Goal: Task Accomplishment & Management: Complete application form

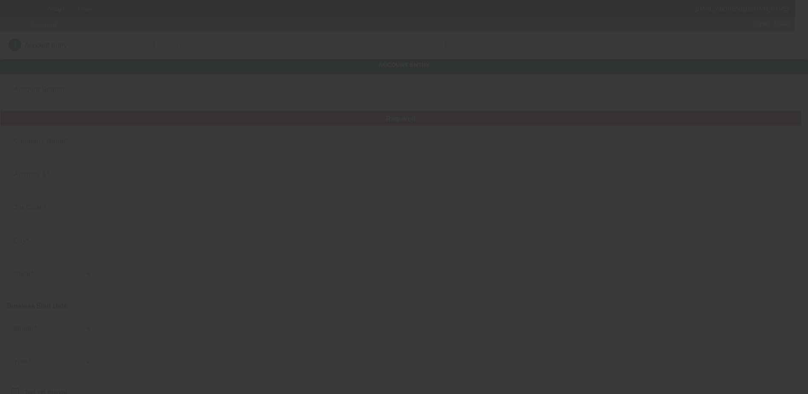
type input "Green Technologies Of Sw FL"
type input "8467 Breeze Dr"
type input "33917"
type input "[GEOGRAPHIC_DATA][PERSON_NAME]"
type input "[PHONE_NUMBER]"
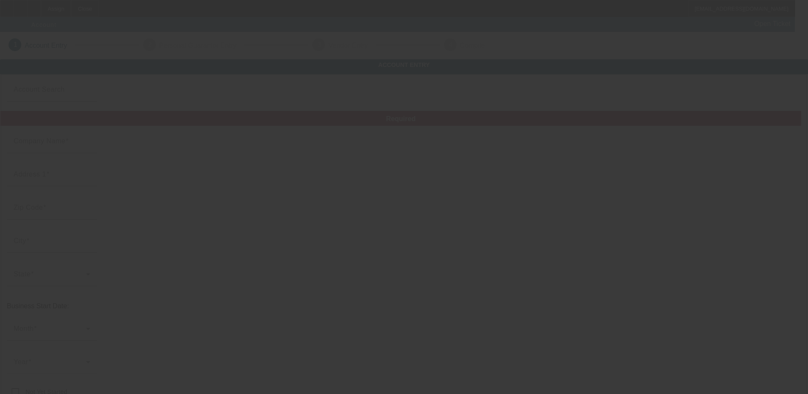
type input "[EMAIL_ADDRESS][DOMAIN_NAME]"
type input "[URL][DOMAIN_NAME]"
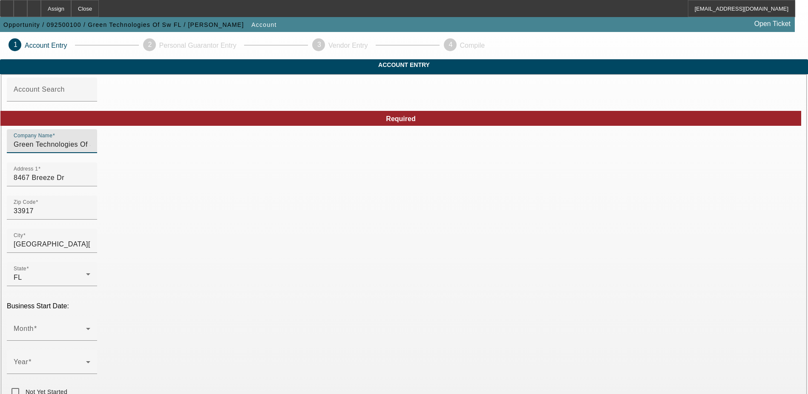
click at [90, 150] on input "Green Technologies Of Sw FL" at bounding box center [52, 144] width 77 height 10
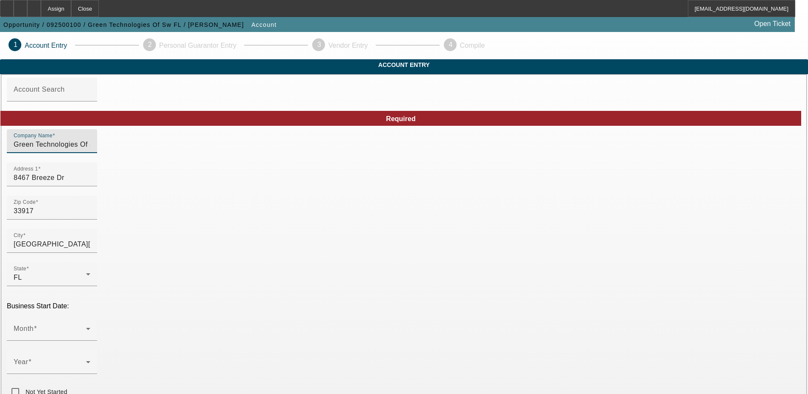
type input "Green Technologies Of SW FL"
click at [90, 183] on input "8467 Breeze Dr" at bounding box center [52, 178] width 77 height 10
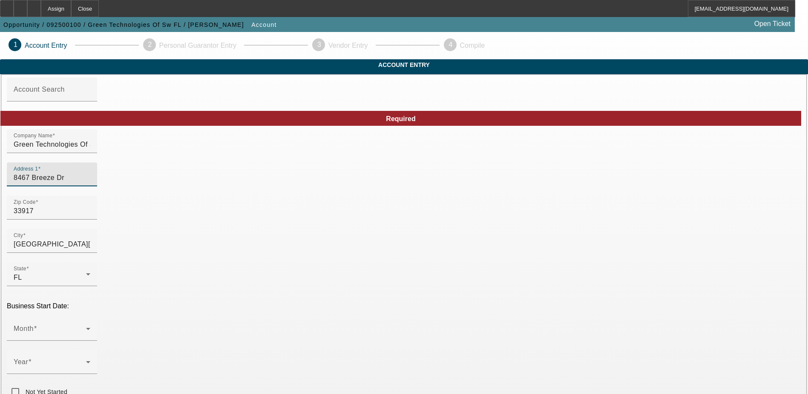
click at [90, 183] on input "8467 Breeze Dr" at bounding box center [52, 178] width 77 height 10
type input "1278 MCNeill RD"
click at [90, 216] on input "33917" at bounding box center [52, 211] width 77 height 10
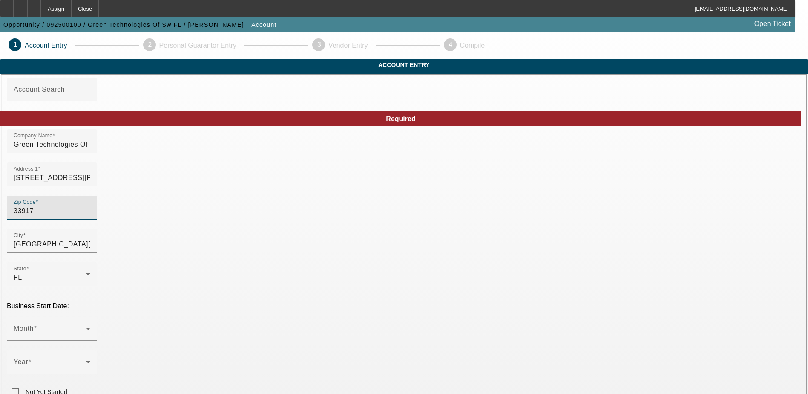
click at [90, 216] on input "33917" at bounding box center [52, 211] width 77 height 10
click at [90, 183] on input "1278 MCNeill RD" at bounding box center [52, 178] width 77 height 10
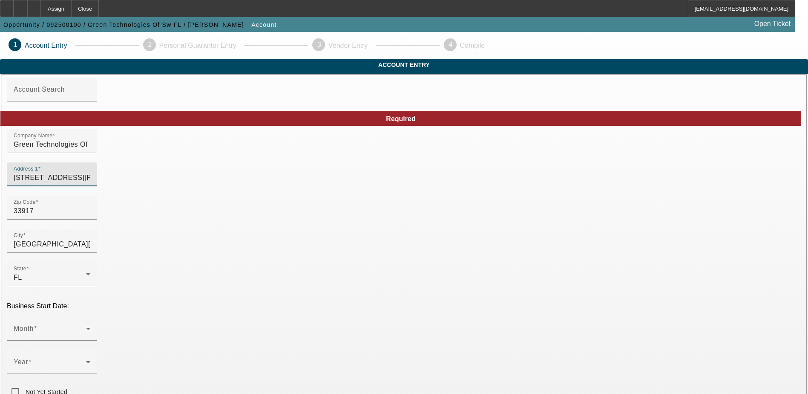
click at [90, 183] on input "1278 MCNeill RD" at bounding box center [52, 178] width 77 height 10
type input "8922 N Fork Dr"
click at [90, 216] on input "33917" at bounding box center [52, 211] width 77 height 10
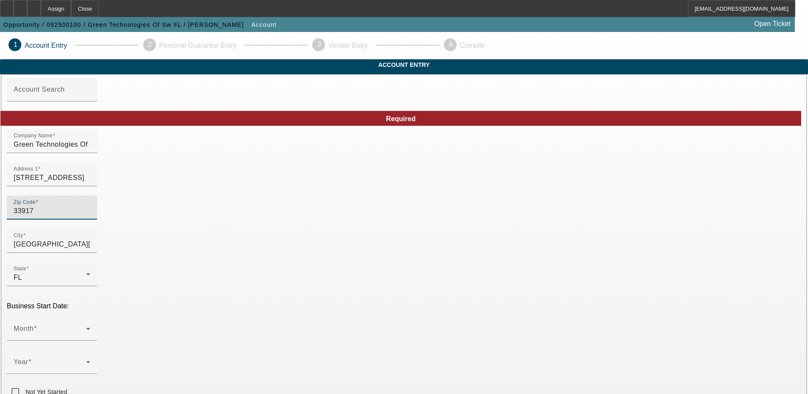
click at [90, 216] on input "33917" at bounding box center [52, 211] width 77 height 10
type input "33903"
type input "Lee"
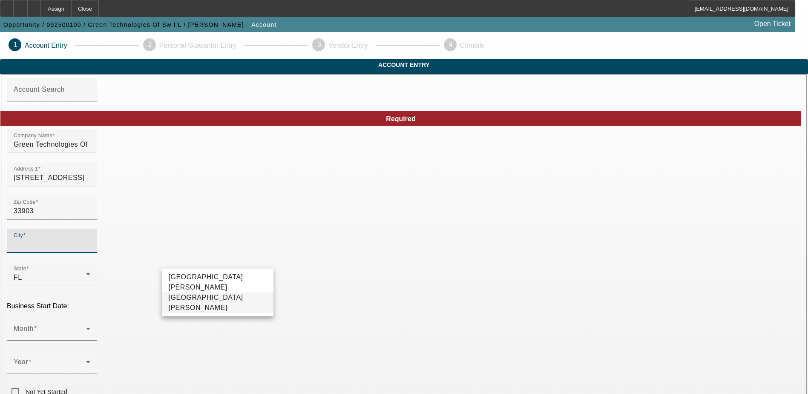
drag, startPoint x: 212, startPoint y: 303, endPoint x: 225, endPoint y: 294, distance: 15.0
click at [213, 303] on mat-option "North Fort Myers" at bounding box center [218, 302] width 112 height 20
type input "North Fort Myers"
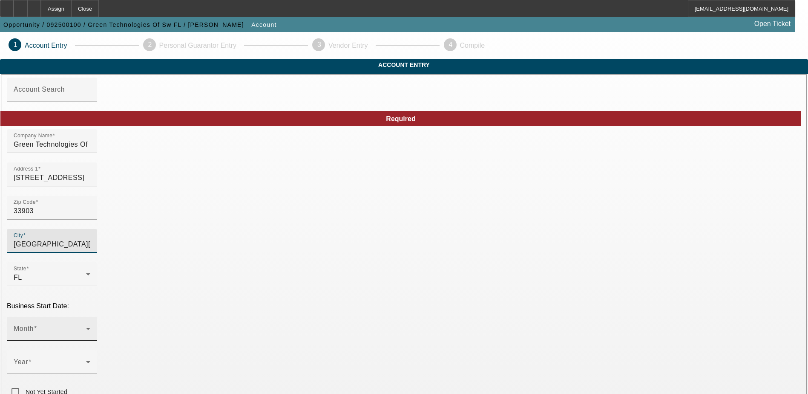
click at [86, 327] on span at bounding box center [50, 332] width 72 height 10
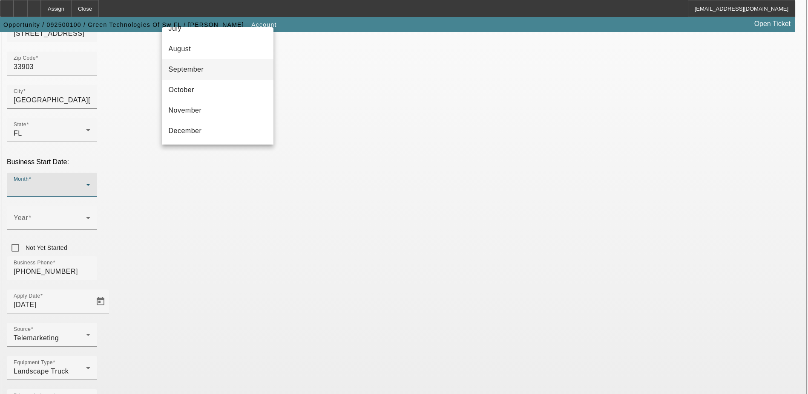
scroll to position [113, 0]
click at [205, 115] on mat-option "September" at bounding box center [218, 112] width 112 height 20
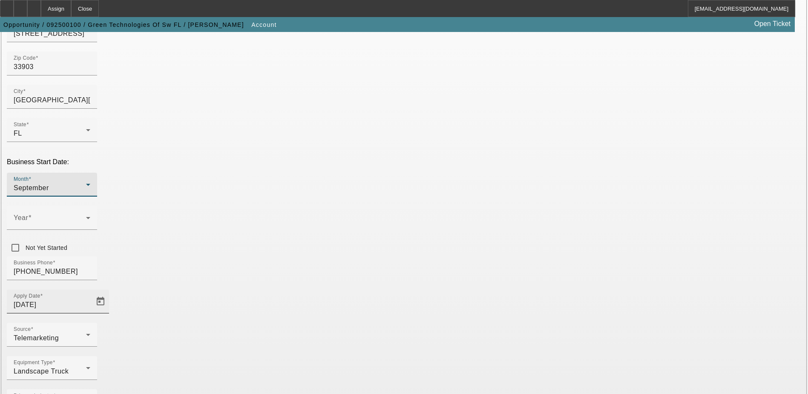
click at [90, 300] on input "9/5/2025" at bounding box center [52, 305] width 77 height 10
click at [111, 291] on span "Open calendar" at bounding box center [100, 301] width 20 height 20
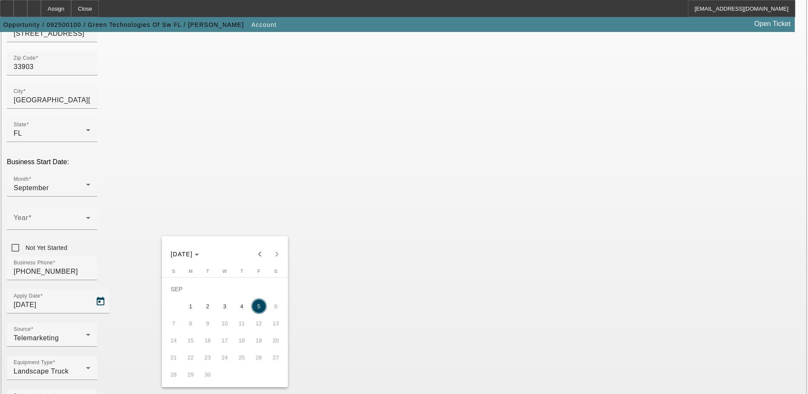
click at [230, 215] on div at bounding box center [404, 197] width 808 height 394
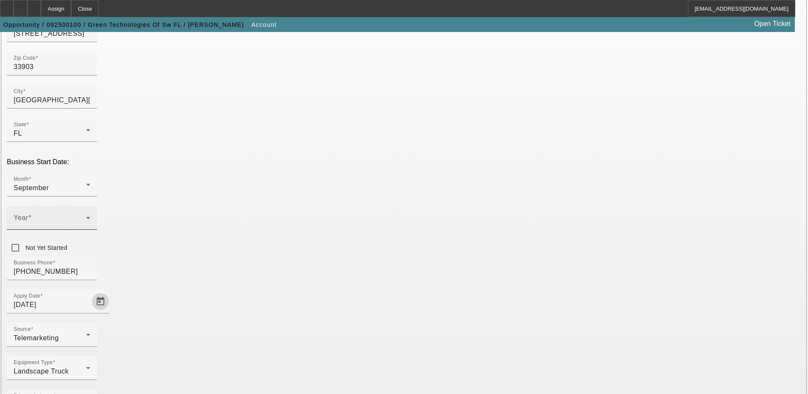
click at [86, 216] on span at bounding box center [50, 221] width 72 height 10
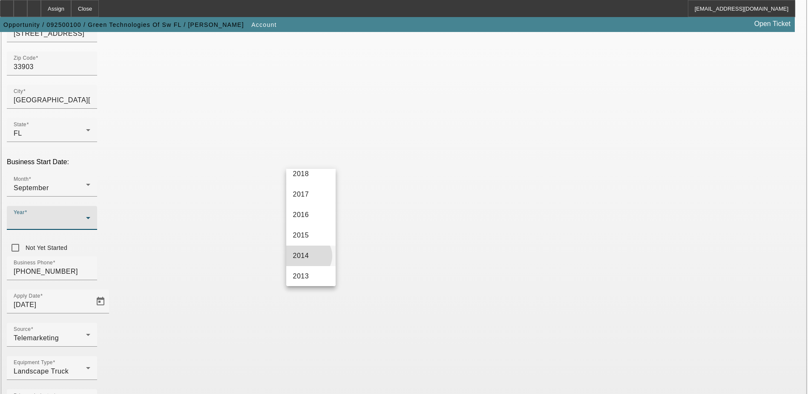
click at [308, 256] on span "2014" at bounding box center [301, 256] width 16 height 10
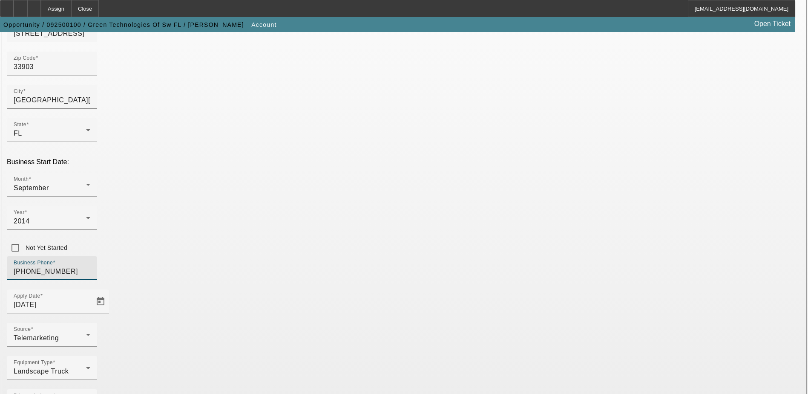
click at [90, 266] on input "(239) 878-2120" at bounding box center [52, 271] width 77 height 10
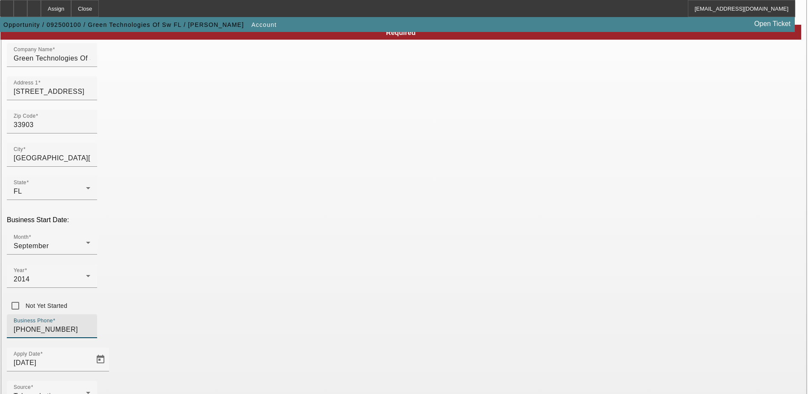
scroll to position [101, 0]
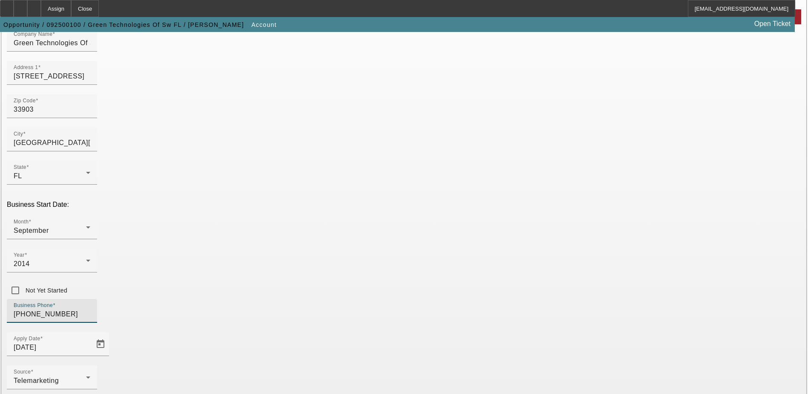
type input "(239) 995-8733"
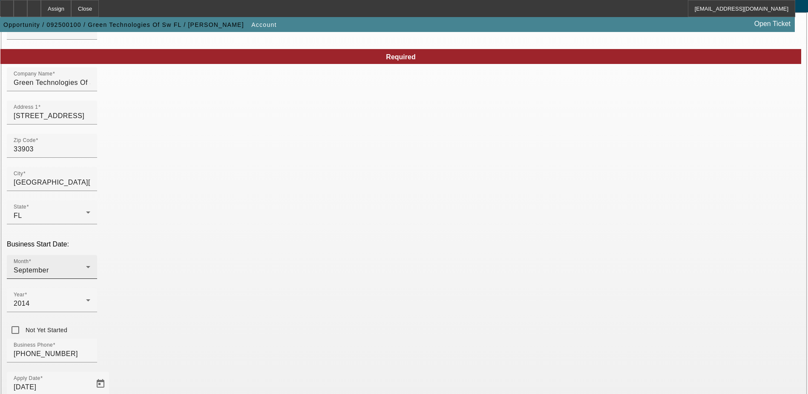
scroll to position [59, 0]
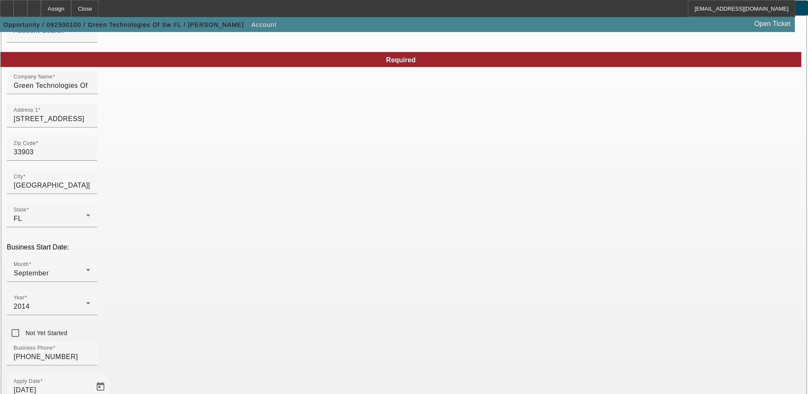
type input "471961165"
type input "USA"
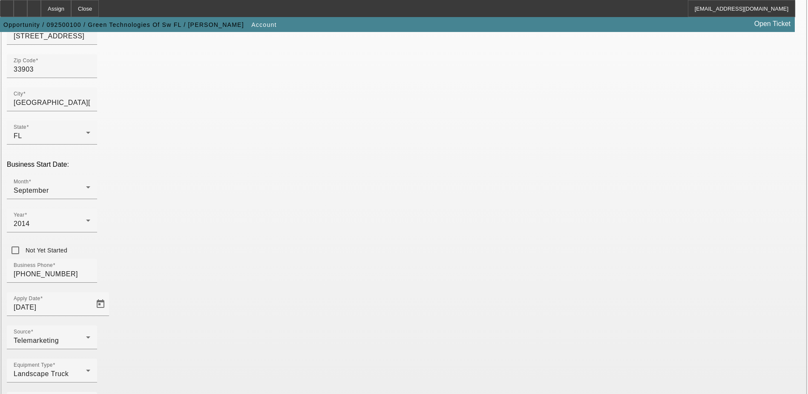
scroll to position [144, 0]
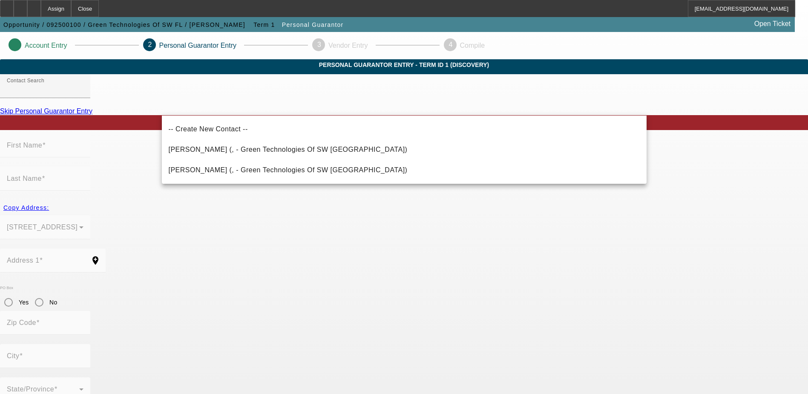
click at [271, 167] on span "Taylor, Chris (, - Green Technologies Of SW FL)" at bounding box center [288, 170] width 239 height 10
type input "Taylor, Chris (, - Green Technologies Of SW FL)"
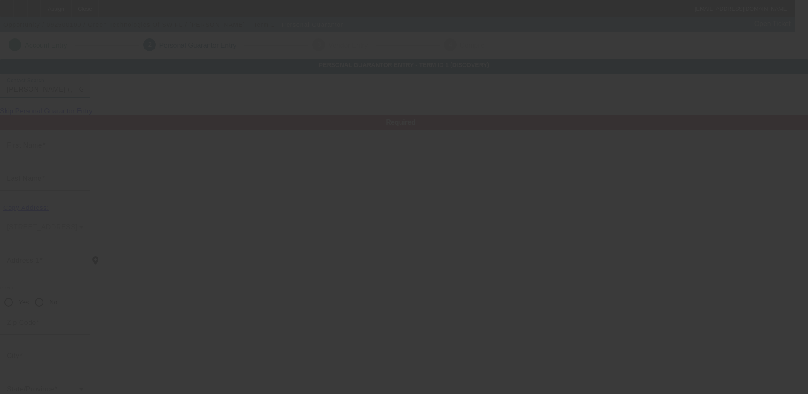
type input "Chris"
type input "Taylor"
radio input "true"
type input "(239) 878-2120"
type input "christaylortrees@gmail.com"
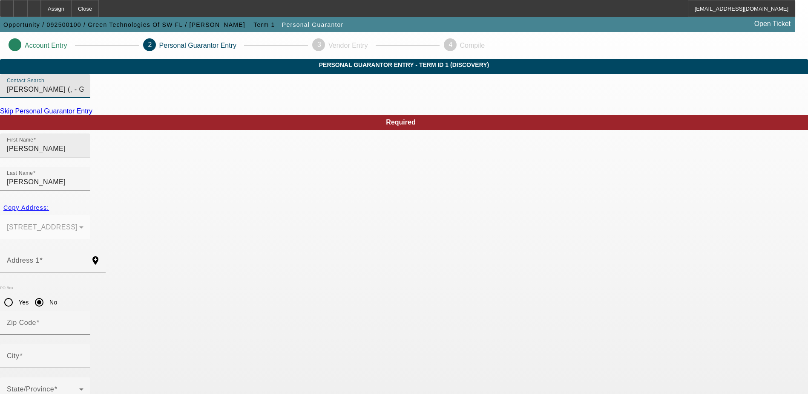
drag, startPoint x: 210, startPoint y: 171, endPoint x: 200, endPoint y: 170, distance: 9.8
click at [84, 154] on input "Chris" at bounding box center [45, 149] width 77 height 10
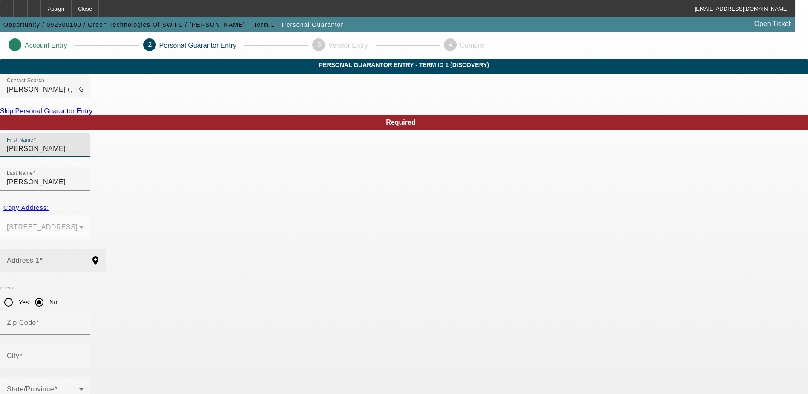
type input "Christopher"
click at [84, 259] on input "Address 1" at bounding box center [45, 264] width 77 height 10
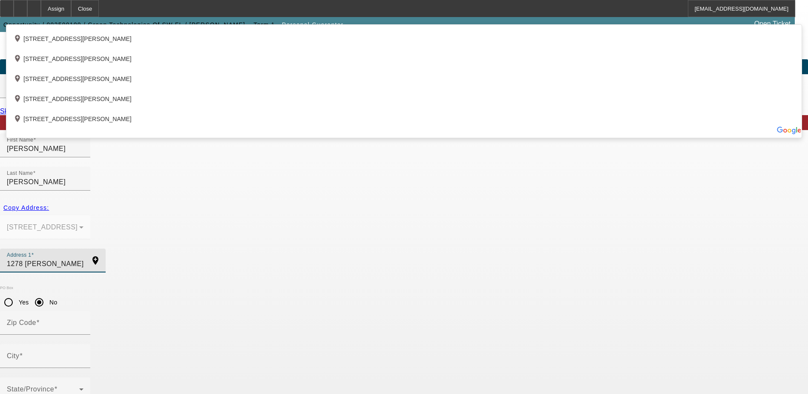
click at [253, 66] on div "add_location 1278 McNeill Road, North Fort Myers, FL 33903, US" at bounding box center [404, 56] width 796 height 20
type input "1278 McNeill Road"
type input "33903"
type input "North Fort Myers"
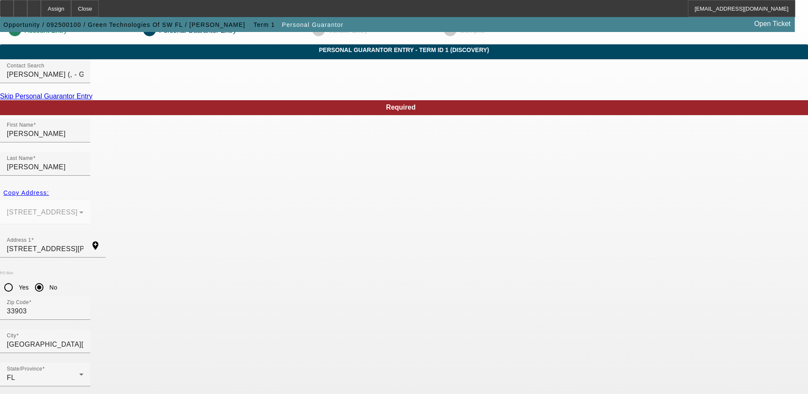
scroll to position [23, 0]
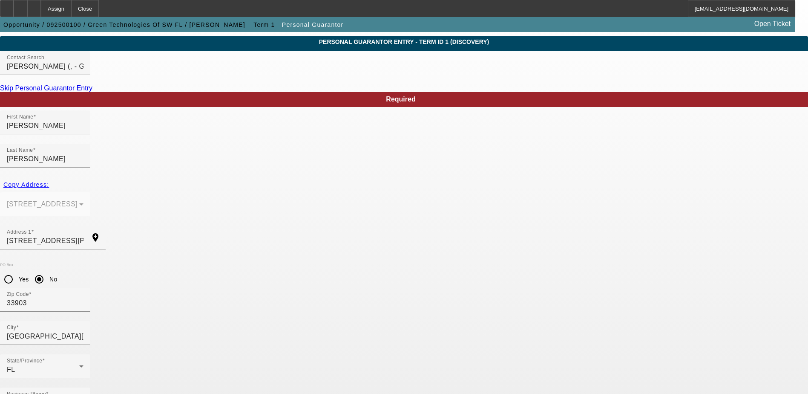
type input "100"
click at [446, 265] on mat-option "Yes" at bounding box center [446, 271] width 70 height 20
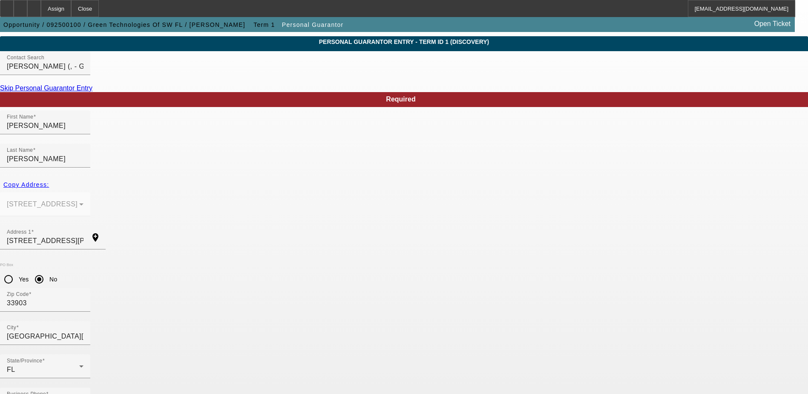
type input "$220,000.00"
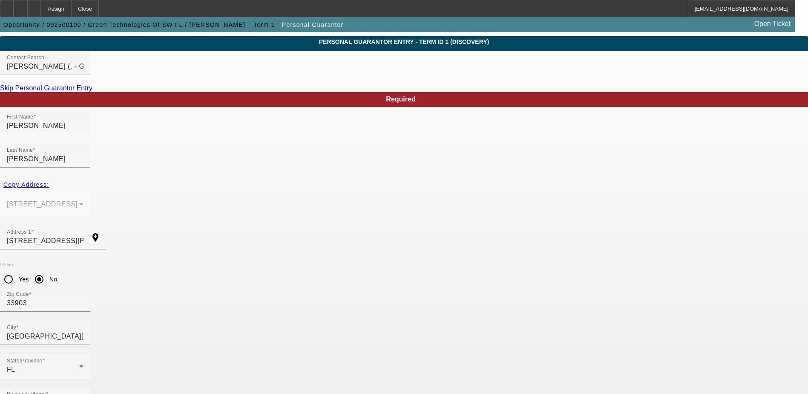
drag, startPoint x: 206, startPoint y: 340, endPoint x: 210, endPoint y: 343, distance: 4.9
type input "299-72-8319"
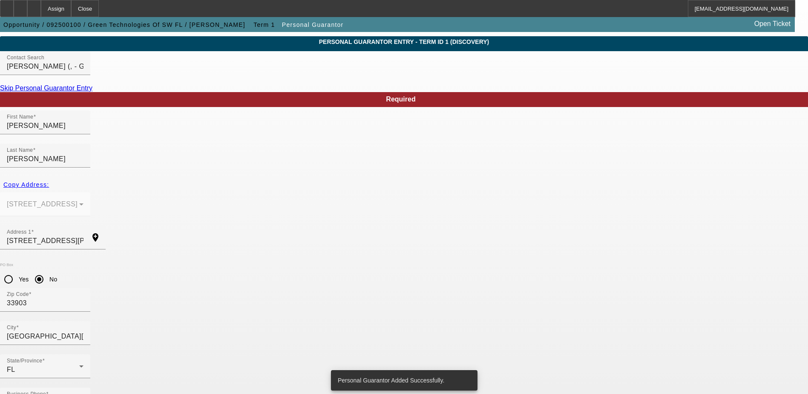
scroll to position [0, 0]
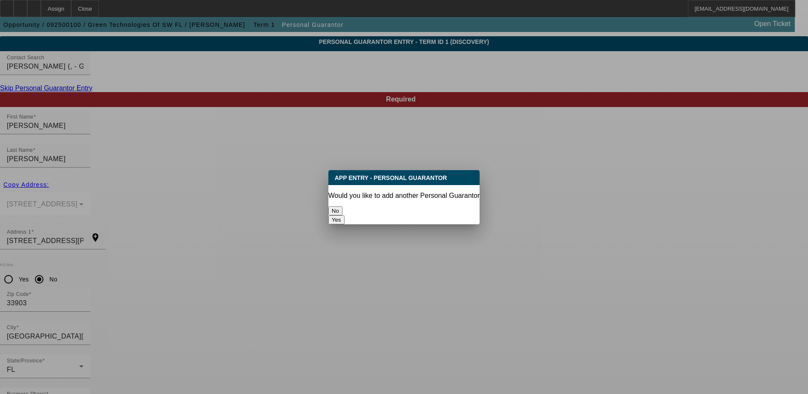
click at [343, 208] on button "No" at bounding box center [336, 210] width 14 height 9
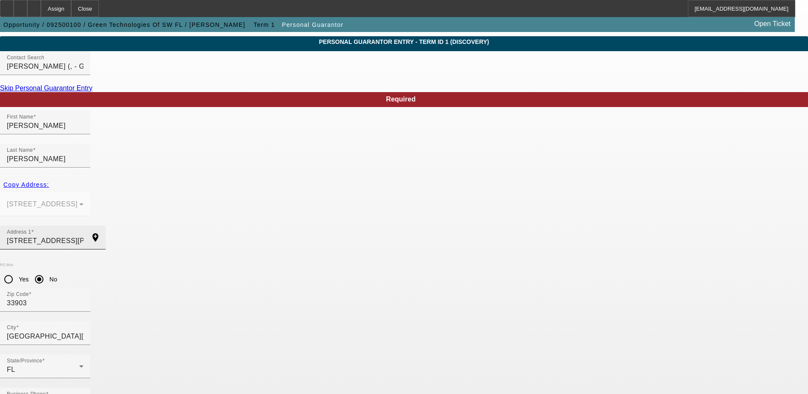
scroll to position [23, 0]
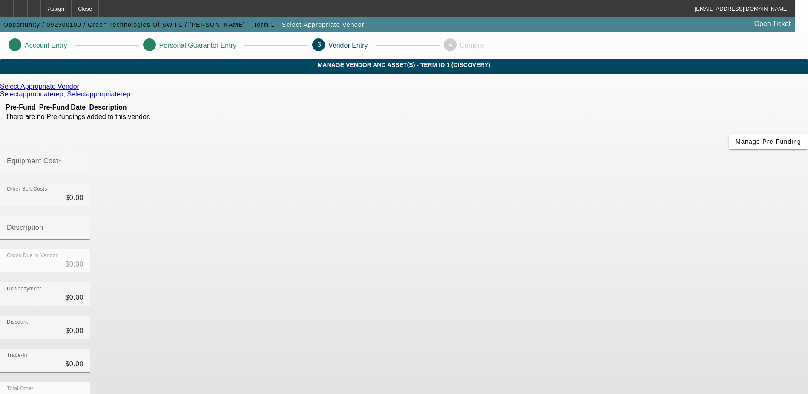
click at [81, 90] on icon at bounding box center [81, 86] width 0 height 7
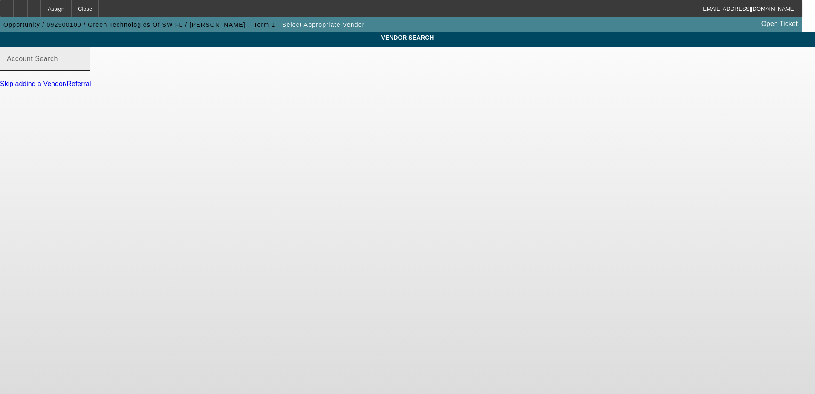
click at [84, 67] on input "Account Search" at bounding box center [45, 62] width 77 height 10
drag, startPoint x: 219, startPoint y: 61, endPoint x: 216, endPoint y: 66, distance: 7.1
click at [84, 65] on div "Account Search" at bounding box center [45, 59] width 77 height 24
click at [84, 67] on input "Account Search" at bounding box center [45, 62] width 77 height 10
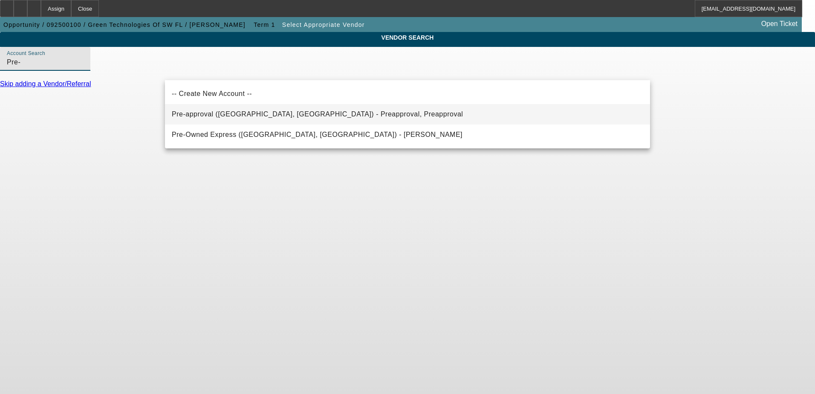
click at [234, 110] on span "Pre-approval (Northbrook, IL) - Preapproval, Preapproval" at bounding box center [317, 114] width 291 height 10
type input "Pre-approval (Northbrook, IL) - Preapproval, Preapproval"
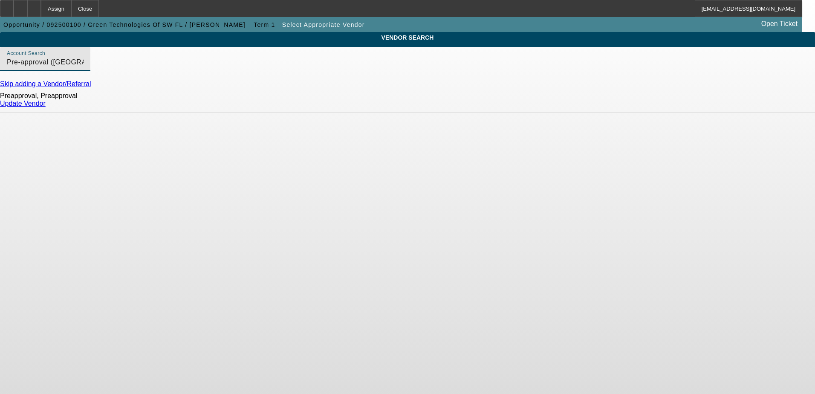
click at [46, 107] on link "Update Vendor" at bounding box center [23, 103] width 46 height 7
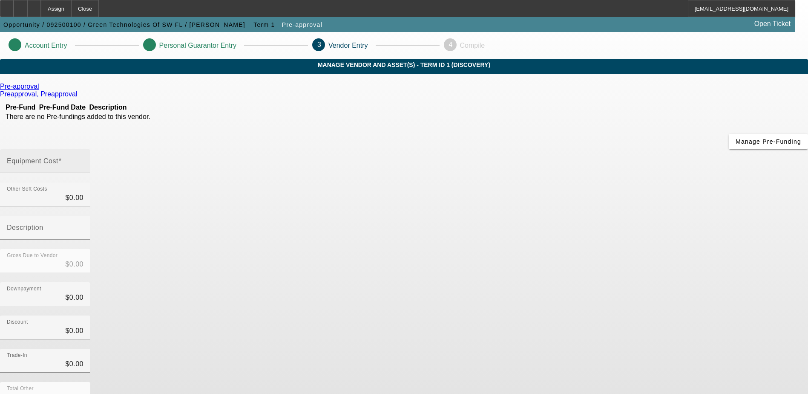
click at [84, 149] on div "Equipment Cost" at bounding box center [45, 161] width 77 height 24
click at [84, 159] on input "Equipment Cost" at bounding box center [45, 164] width 77 height 10
type input "7"
type input "$7.00"
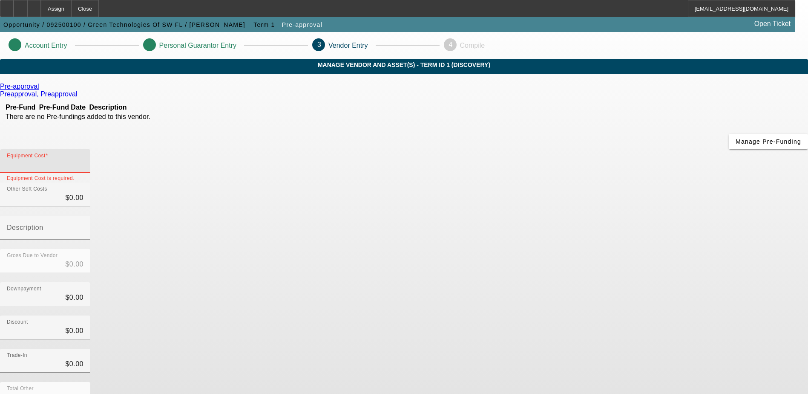
type input "$7.00"
type input "70"
type input "$70.00"
type input "700"
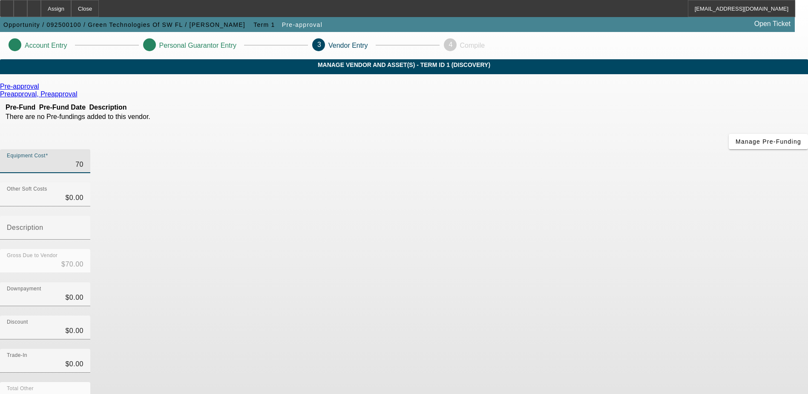
type input "$700.00"
type input "7000"
type input "$7,000.00"
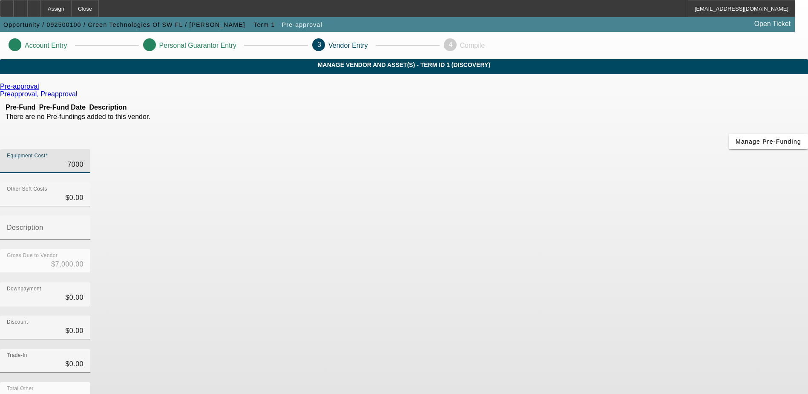
type input "70000"
type input "$70,000.00"
click at [84, 292] on input "0" at bounding box center [45, 297] width 77 height 10
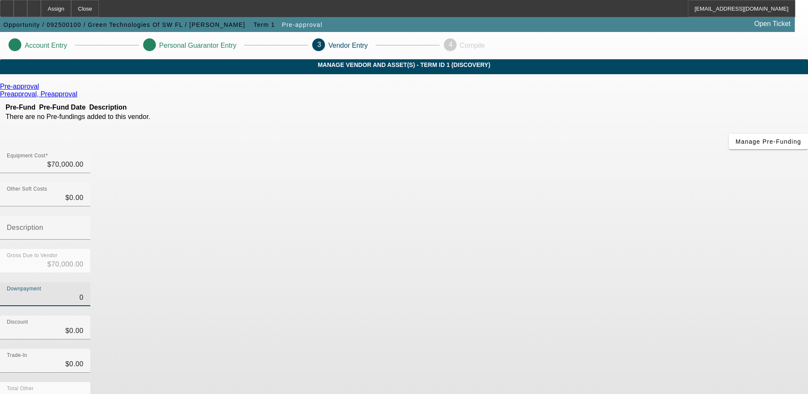
type input "10"
type input "$10.00"
type input "$69,990.00"
type input "100"
type input "$100.00"
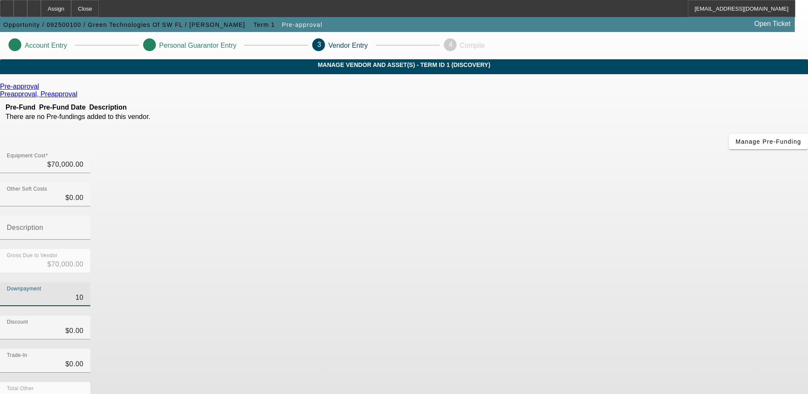
type input "$69,900.00"
type input "1000"
type input "$1,000.00"
type input "$69,000.00"
type input "10000"
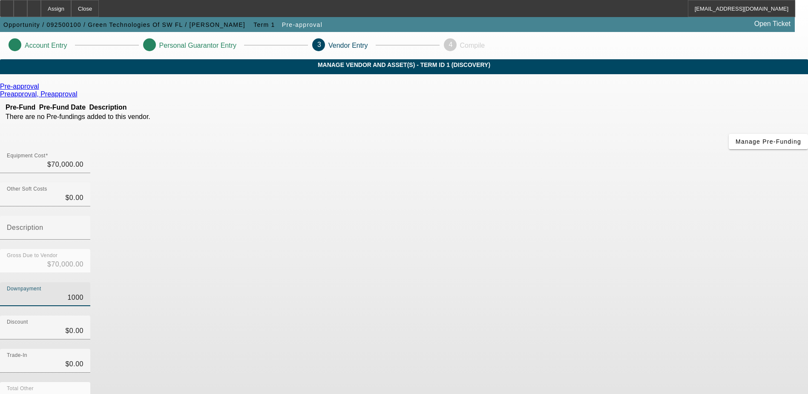
type input "$10,000.00"
type input "$60,000.00"
type input "1000"
type input "$1,000.00"
type input "$69,000.00"
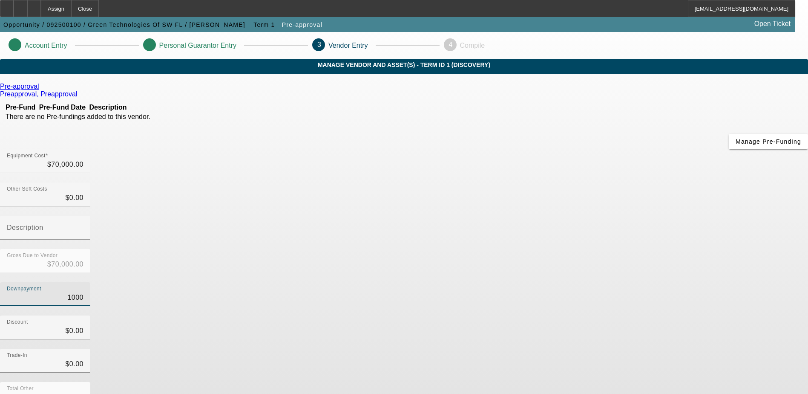
type input "$1,000.00"
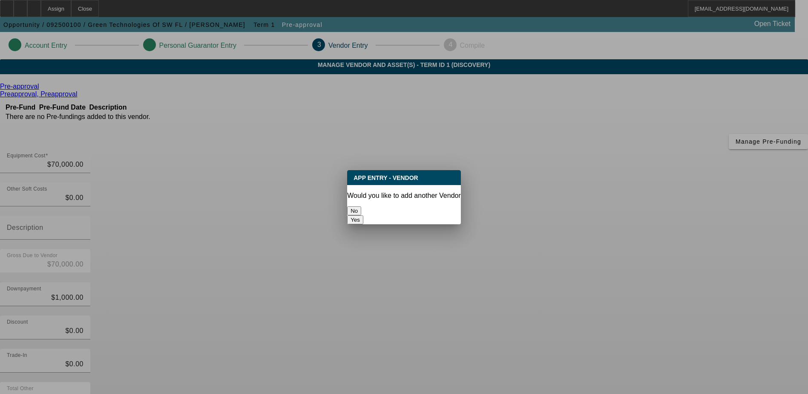
click at [361, 206] on button "No" at bounding box center [354, 210] width 14 height 9
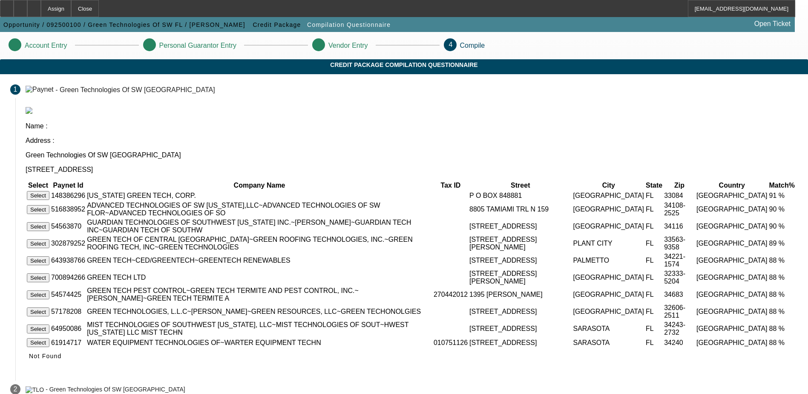
click at [49, 205] on button "Select" at bounding box center [38, 209] width 23 height 9
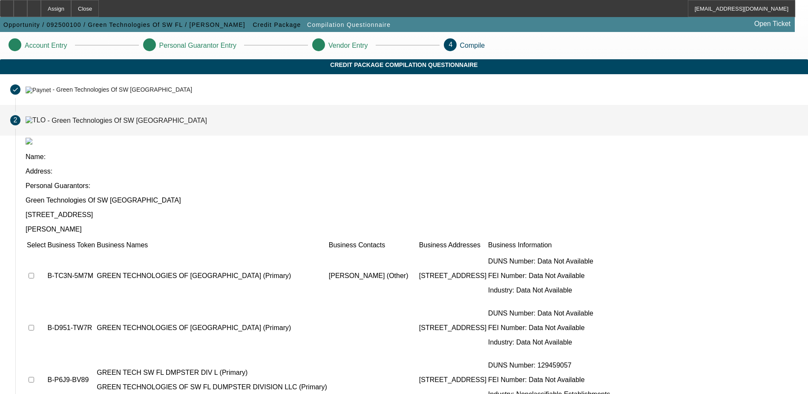
scroll to position [10, 0]
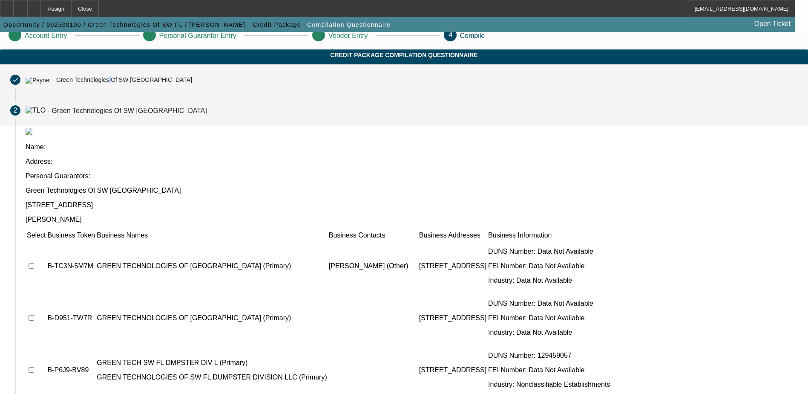
click at [192, 84] on div "- Green Technologies Of SW FL" at bounding box center [122, 80] width 140 height 7
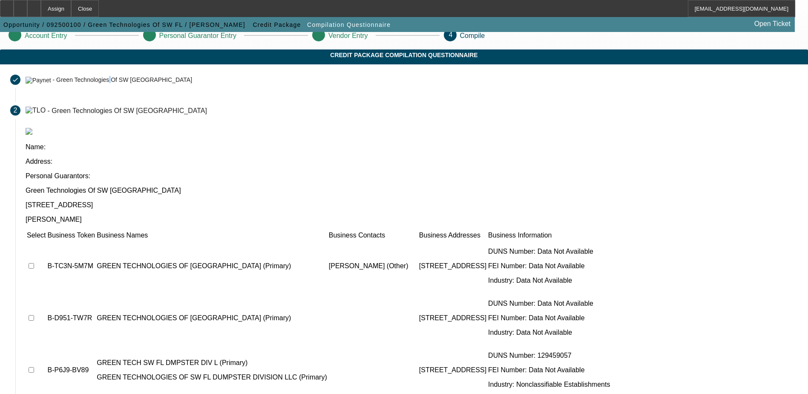
click at [34, 263] on input "checkbox" at bounding box center [32, 266] width 6 height 6
checkbox input "true"
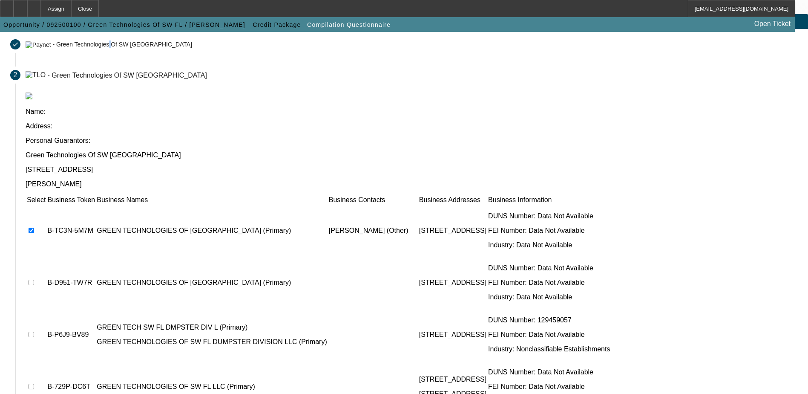
scroll to position [78, 0]
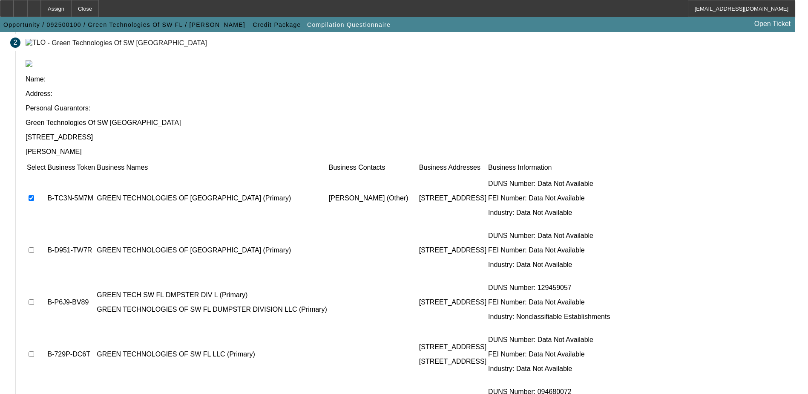
click at [34, 247] on input "checkbox" at bounding box center [32, 250] width 6 height 6
checkbox input "true"
click at [34, 299] on input "checkbox" at bounding box center [32, 302] width 6 height 6
checkbox input "true"
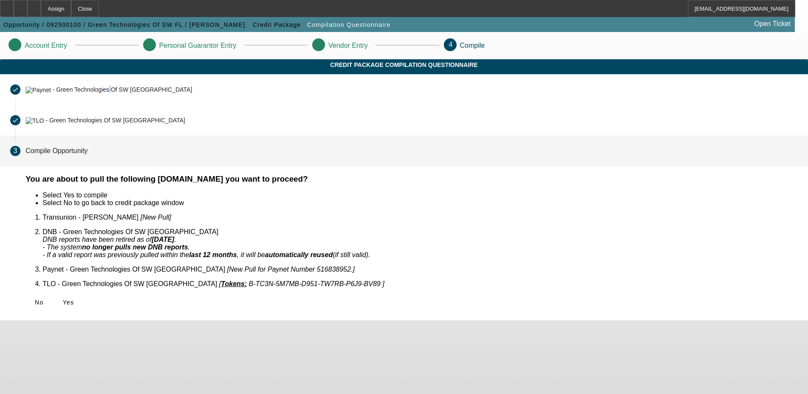
scroll to position [0, 0]
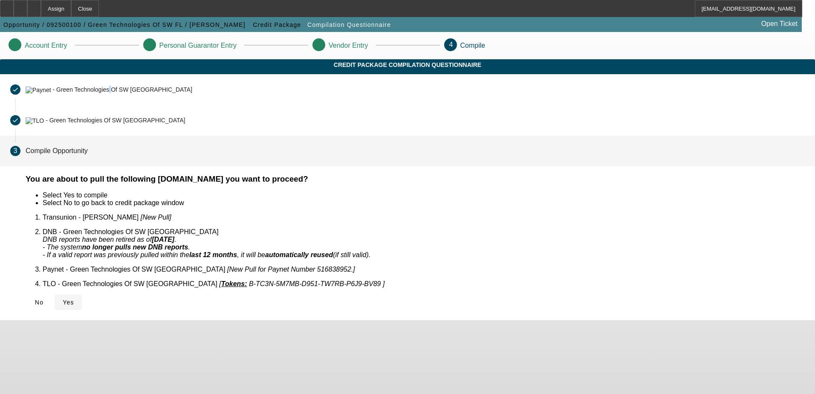
click at [74, 299] on span "Yes" at bounding box center [69, 302] width 12 height 7
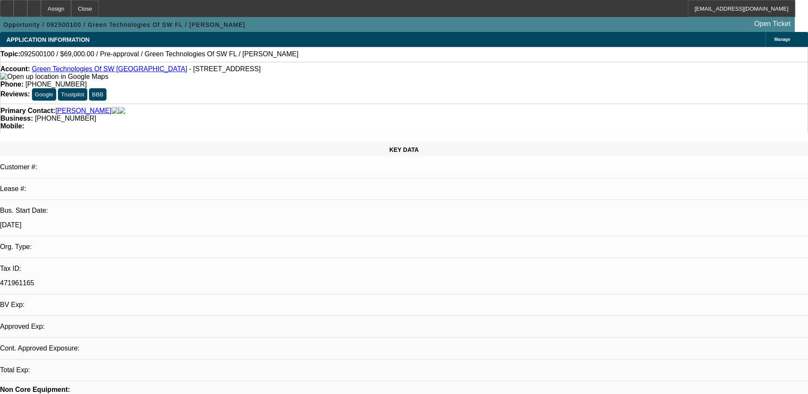
select select "0"
select select "2"
select select "0.1"
select select "1"
select select "2"
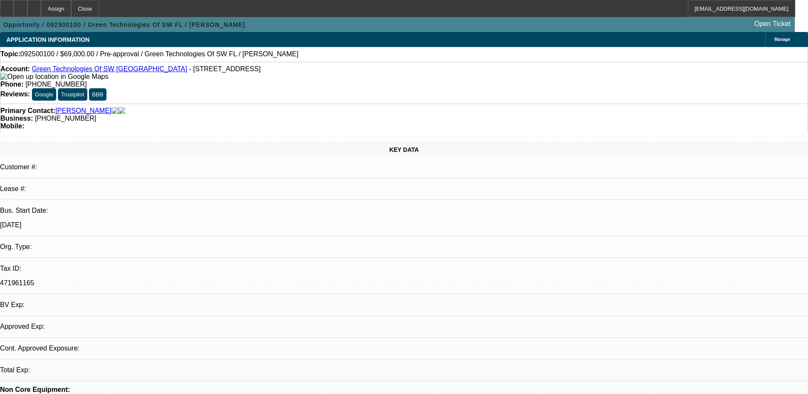
select select "4"
click at [41, 11] on div at bounding box center [34, 8] width 14 height 17
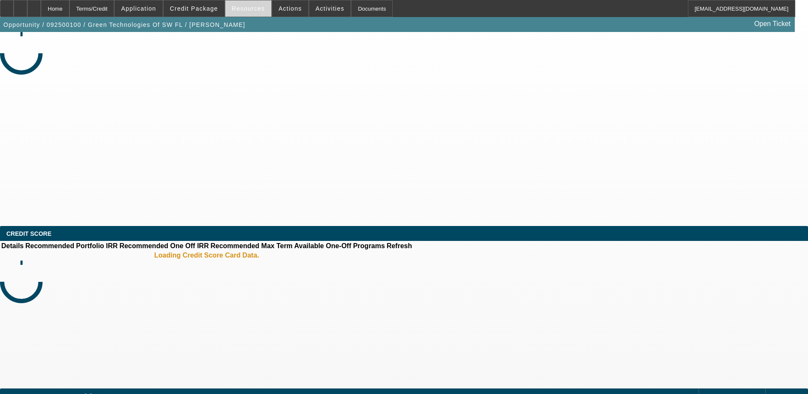
select select "0"
select select "2"
select select "0.1"
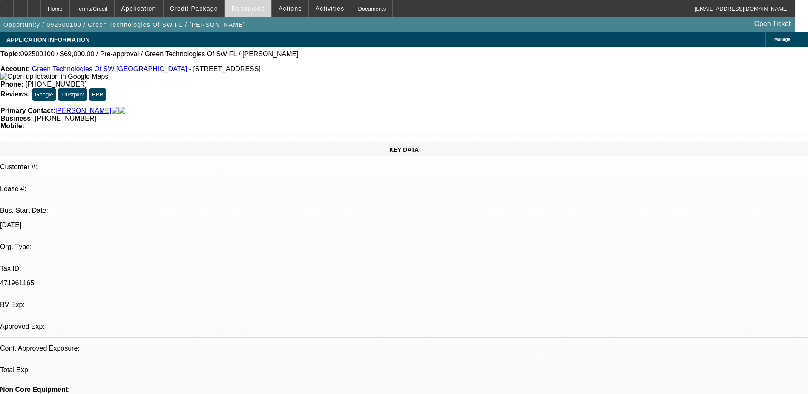
select select "1"
select select "2"
select select "4"
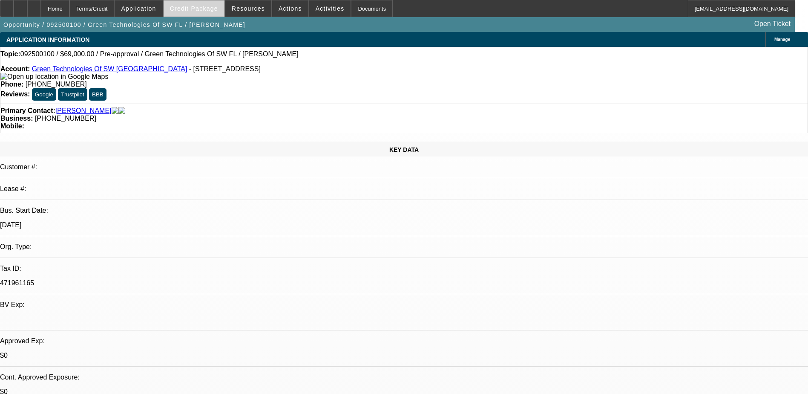
click at [208, 11] on span "Credit Package" at bounding box center [194, 8] width 48 height 7
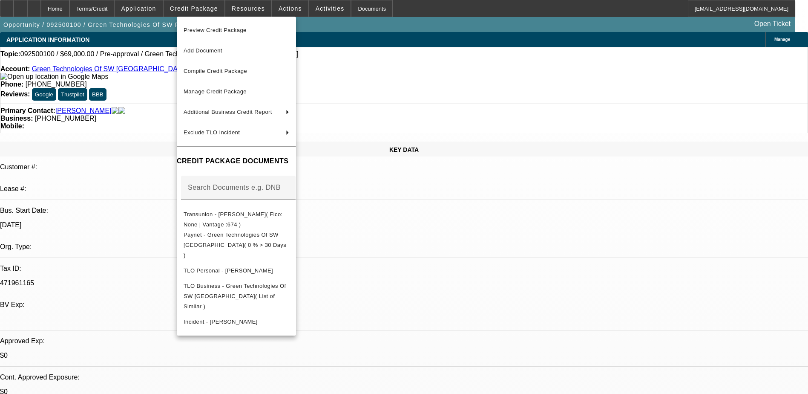
drag, startPoint x: 574, startPoint y: 314, endPoint x: 571, endPoint y: 310, distance: 5.4
click at [571, 312] on div at bounding box center [404, 197] width 808 height 394
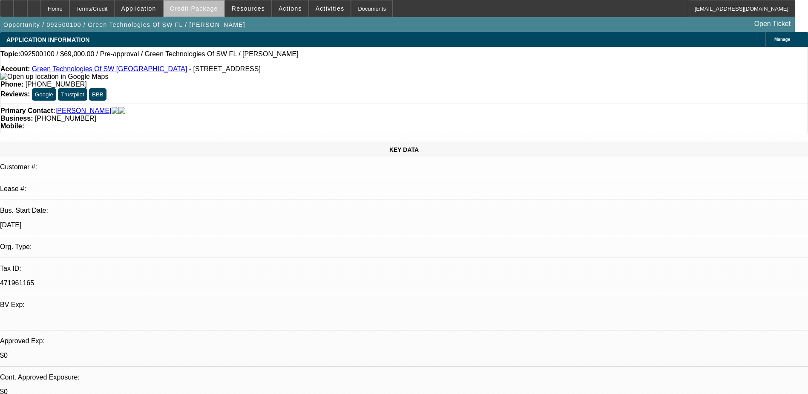
click at [210, 8] on span "Credit Package" at bounding box center [194, 8] width 48 height 7
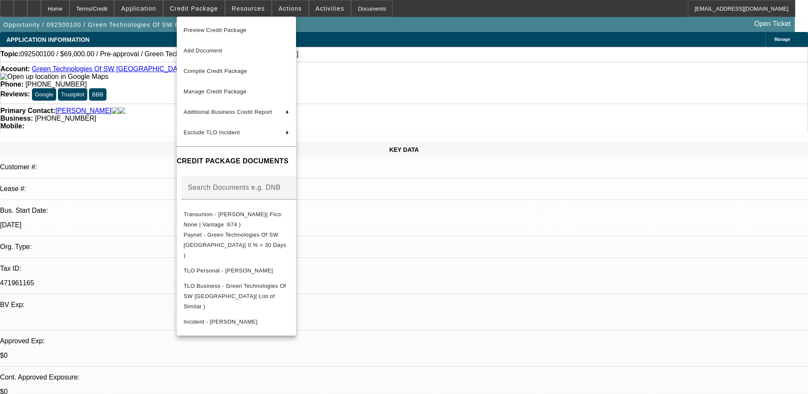
click at [627, 288] on div at bounding box center [404, 197] width 808 height 394
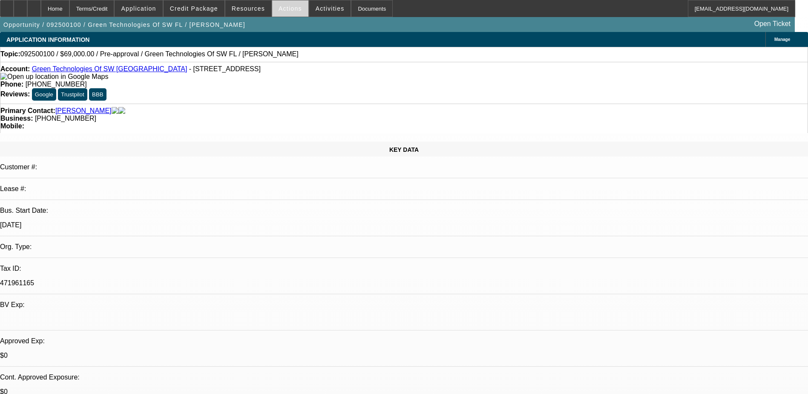
click at [292, 5] on span "Actions" at bounding box center [290, 8] width 23 height 7
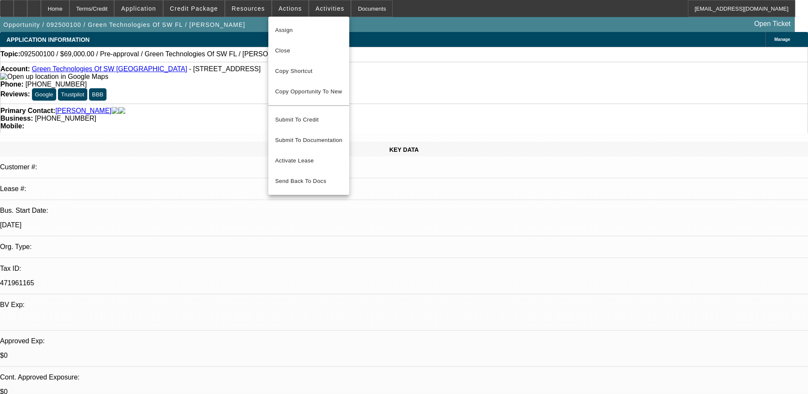
click at [314, 14] on div at bounding box center [404, 197] width 808 height 394
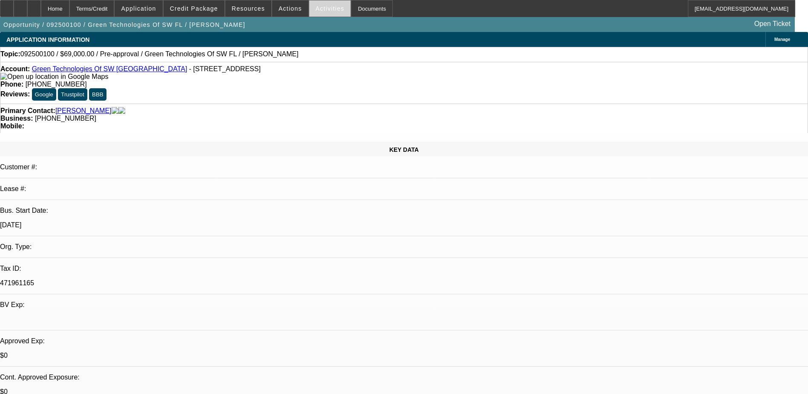
click at [316, 12] on span "Activities" at bounding box center [330, 8] width 29 height 7
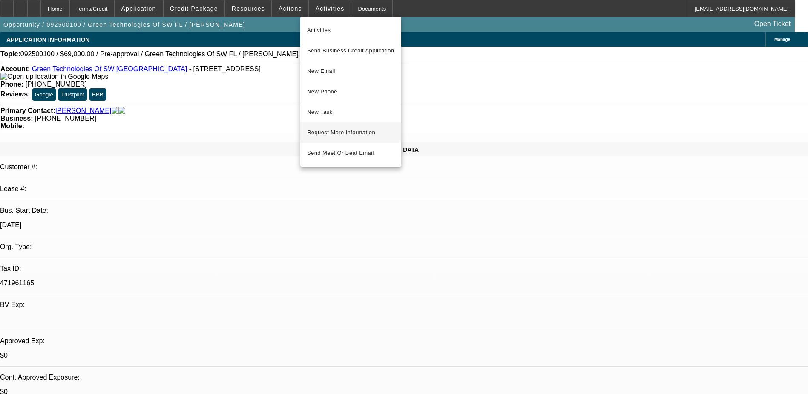
click at [346, 130] on span "Request More Information" at bounding box center [350, 132] width 87 height 10
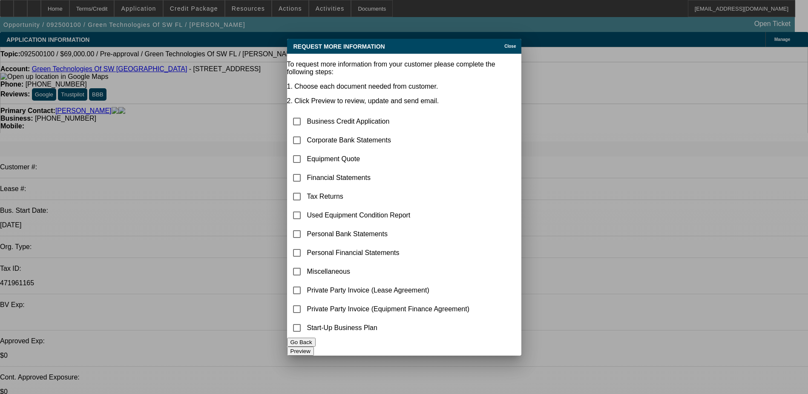
click at [502, 44] on icon at bounding box center [502, 46] width 0 height 5
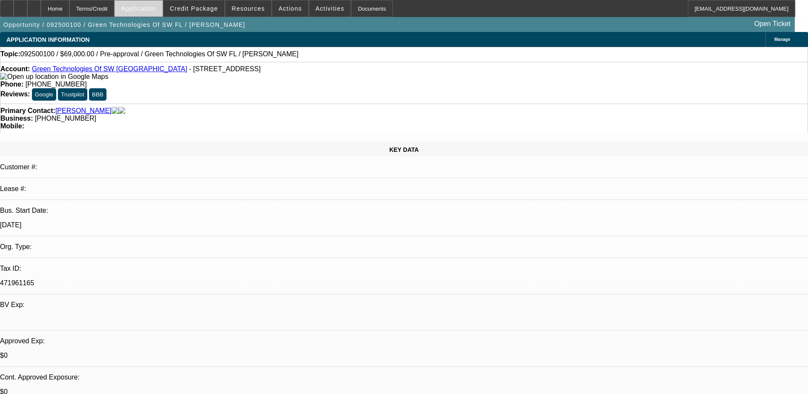
click at [156, 10] on span "Application" at bounding box center [138, 8] width 35 height 7
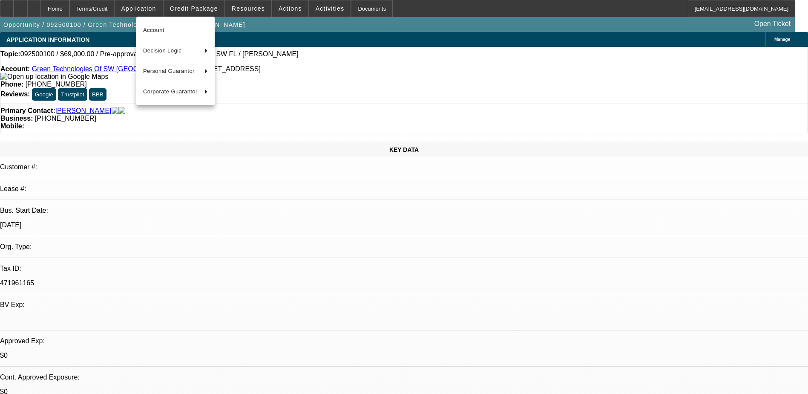
click at [193, 5] on div at bounding box center [404, 197] width 808 height 394
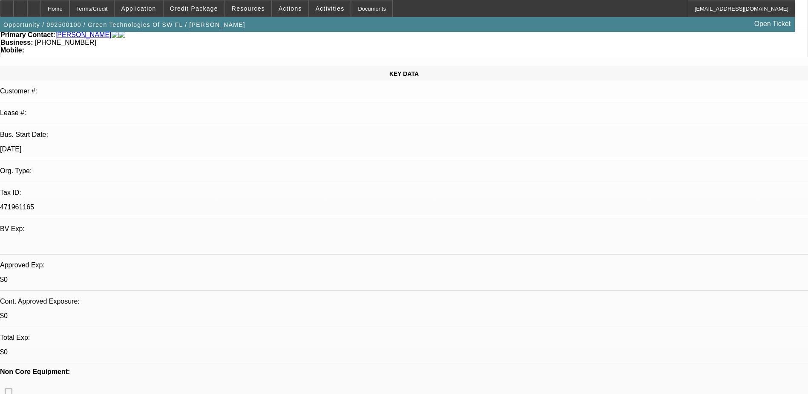
scroll to position [170, 0]
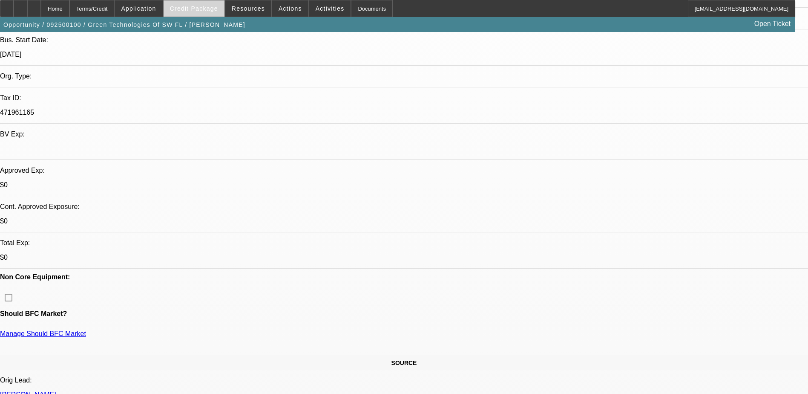
click at [195, 9] on span "Credit Package" at bounding box center [194, 8] width 48 height 7
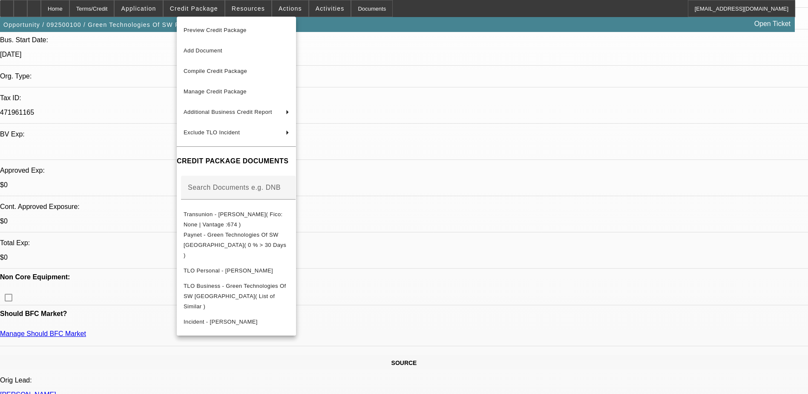
click at [315, 6] on div at bounding box center [404, 197] width 808 height 394
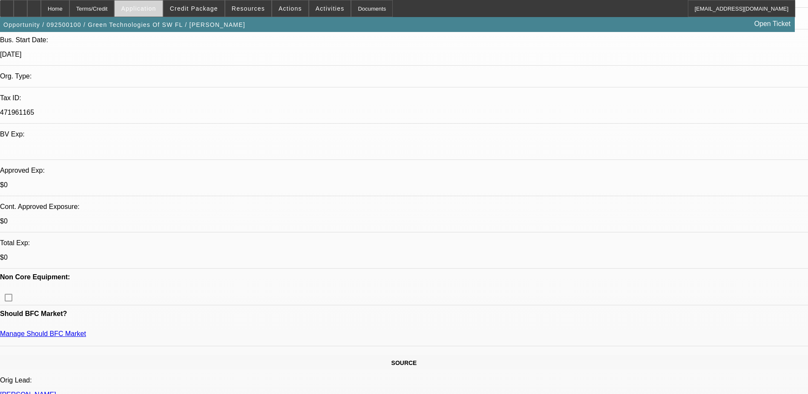
click at [143, 9] on span "Application" at bounding box center [138, 8] width 35 height 7
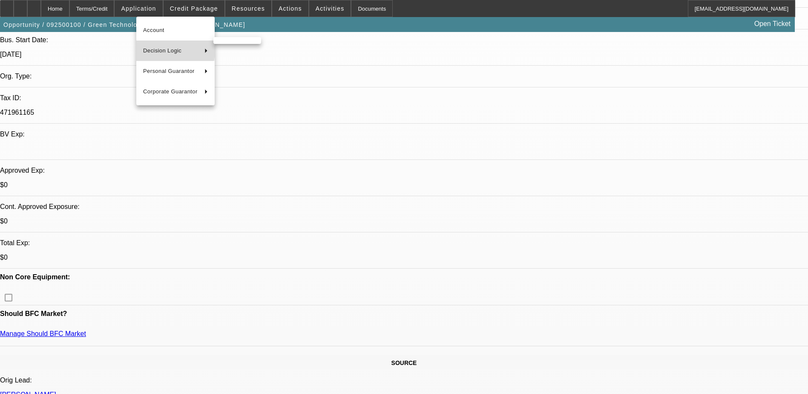
click at [170, 51] on span "Decision Logic" at bounding box center [170, 51] width 55 height 10
click at [202, 53] on button "Decision Logic" at bounding box center [175, 50] width 78 height 20
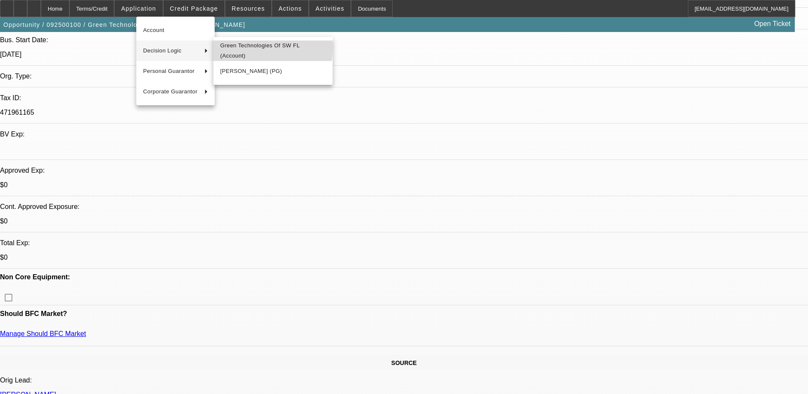
click at [241, 47] on span "Green Technologies Of SW FL (Account)" at bounding box center [273, 50] width 106 height 20
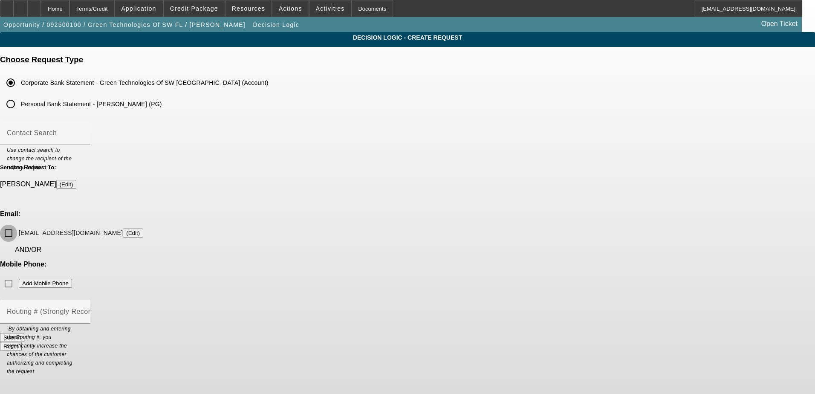
click at [17, 225] on input "christaylortrees@gmail.com (Edit)" at bounding box center [8, 233] width 17 height 17
click at [24, 333] on button "Submit" at bounding box center [12, 337] width 24 height 9
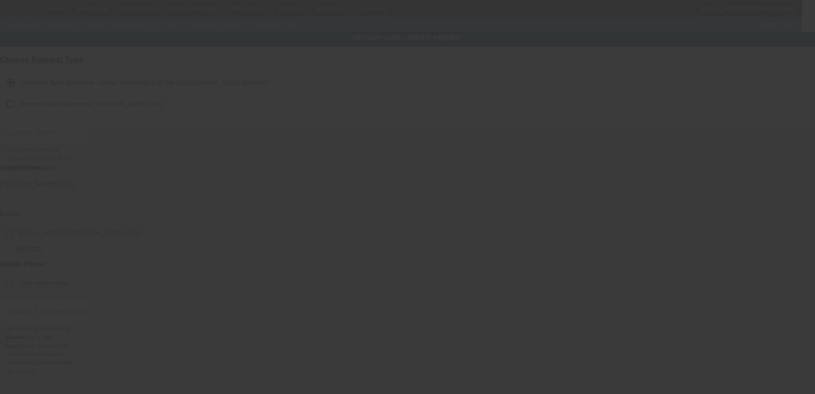
checkbox input "false"
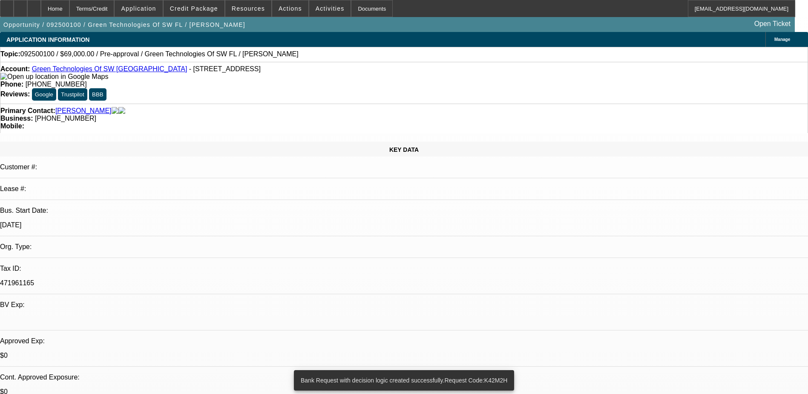
select select "0"
select select "2"
select select "0.1"
select select "4"
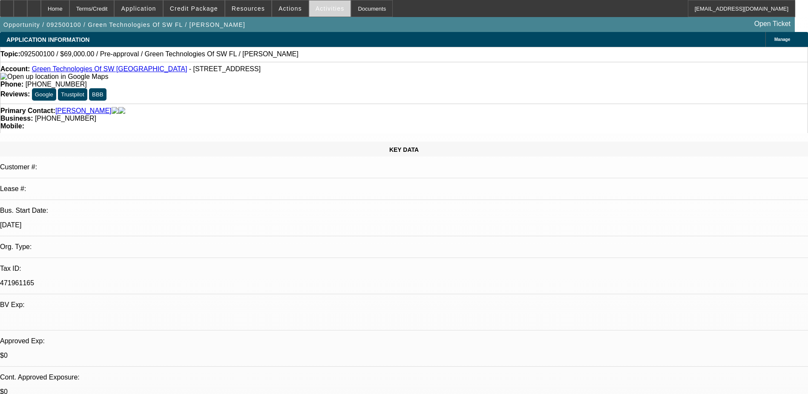
click at [316, 6] on span "Activities" at bounding box center [330, 8] width 29 height 7
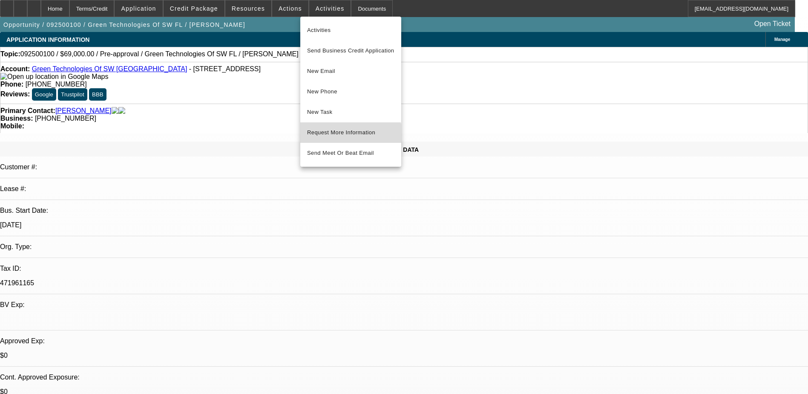
click at [347, 133] on span "Request More Information" at bounding box center [350, 132] width 87 height 10
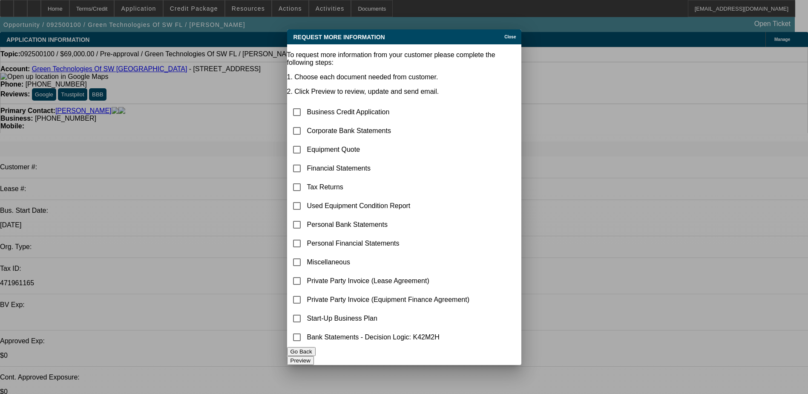
click at [316, 356] on button "Go Back" at bounding box center [301, 351] width 29 height 9
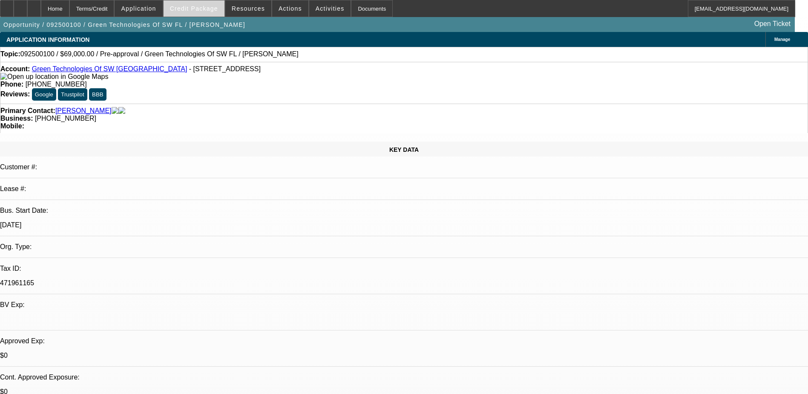
click at [208, 9] on span "Credit Package" at bounding box center [194, 8] width 48 height 7
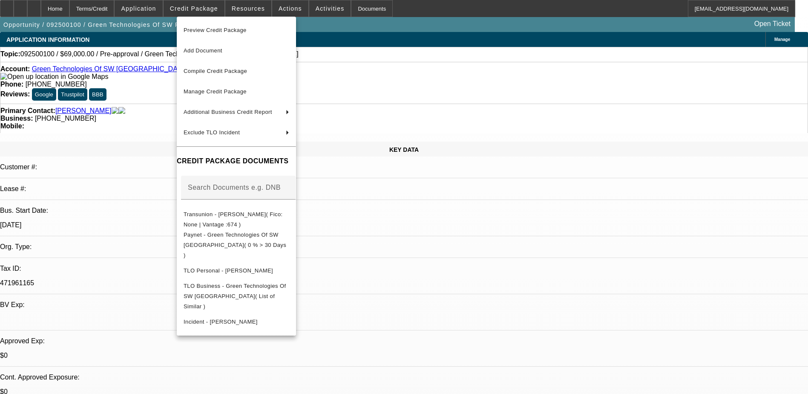
click at [36, 8] on div at bounding box center [404, 197] width 808 height 394
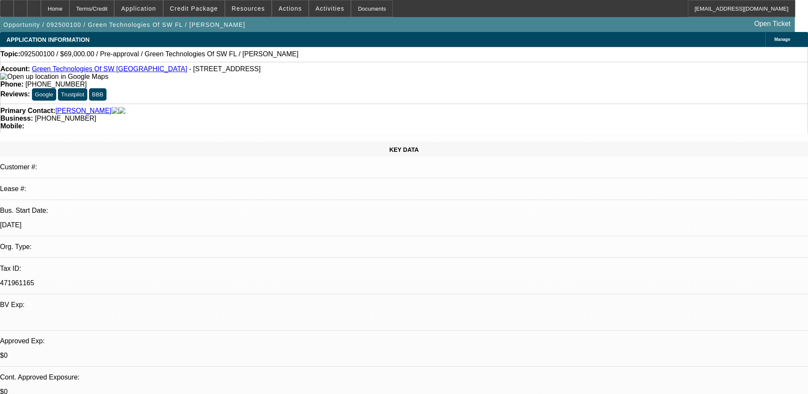
click at [20, 6] on icon at bounding box center [20, 6] width 0 height 0
select select "0"
select select "2"
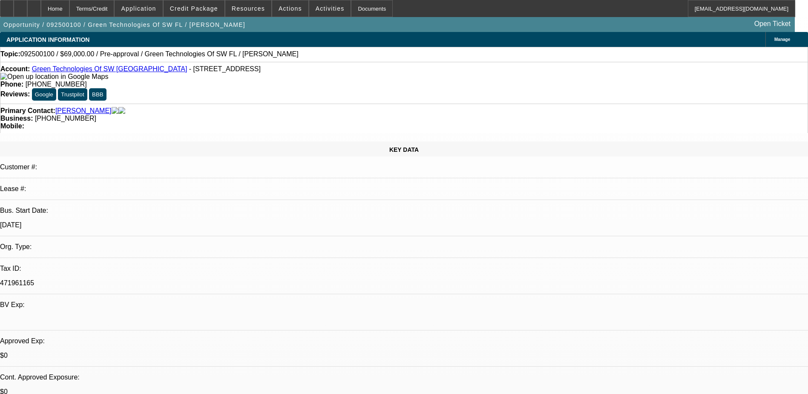
select select "0.1"
select select "4"
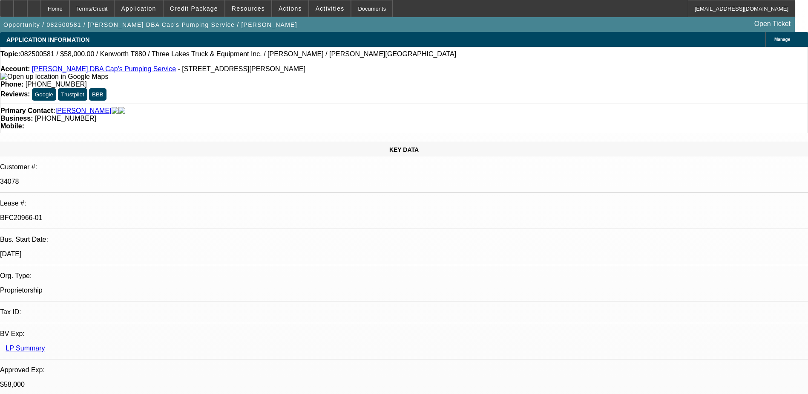
select select "0"
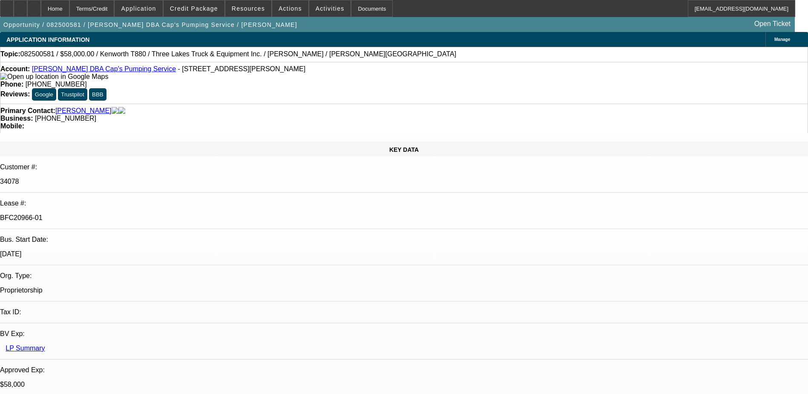
select select "0"
select select "0.1"
select select "0"
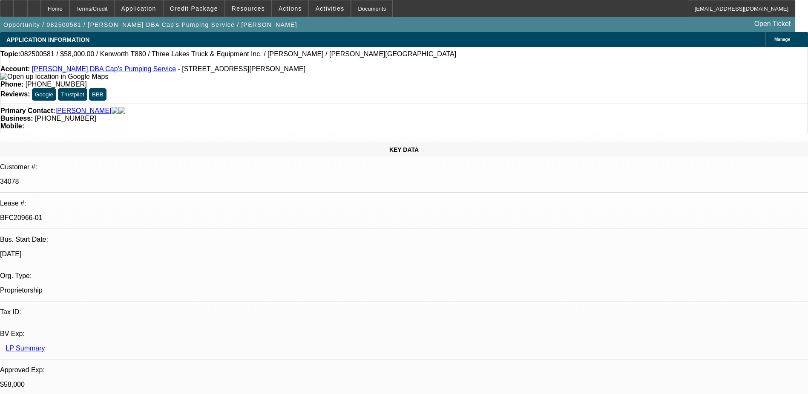
select select "0"
select select "0.1"
select select "1"
select select "9"
select select "6"
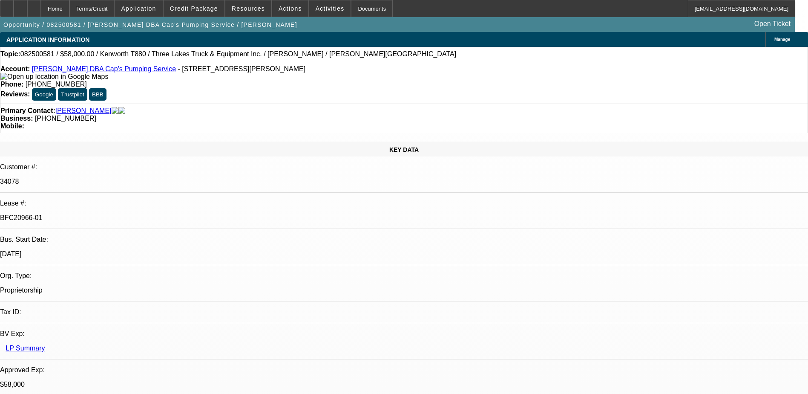
select select "1"
select select "9"
select select "6"
select select "1"
select select "9"
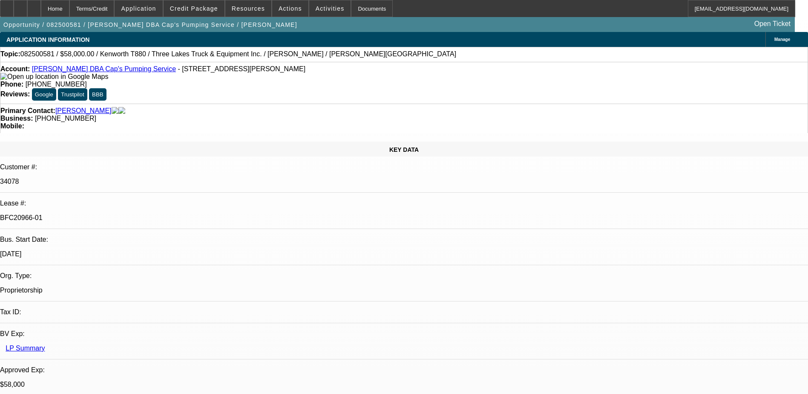
select select "4"
select select "1"
select select "4"
click at [208, 6] on span "Credit Package" at bounding box center [194, 8] width 48 height 7
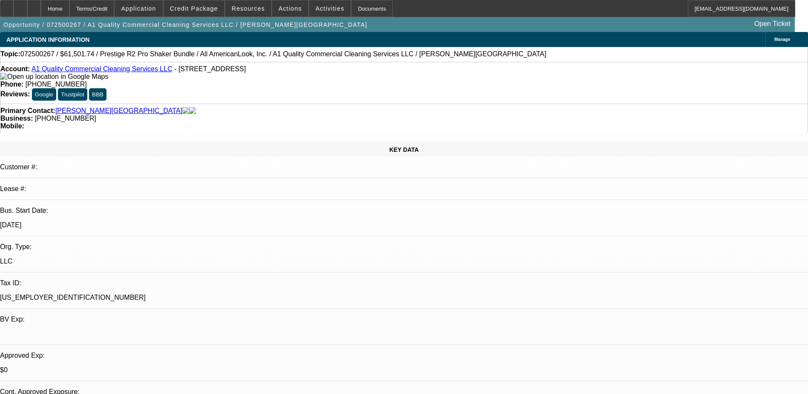
select select "0"
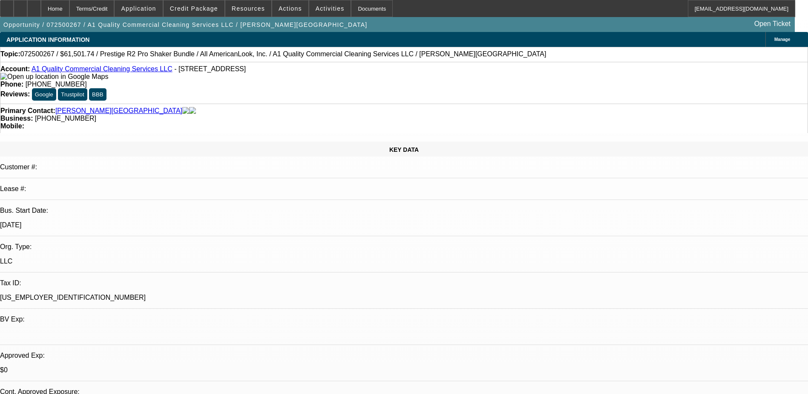
select select "0"
select select "1"
select select "6"
select select "1"
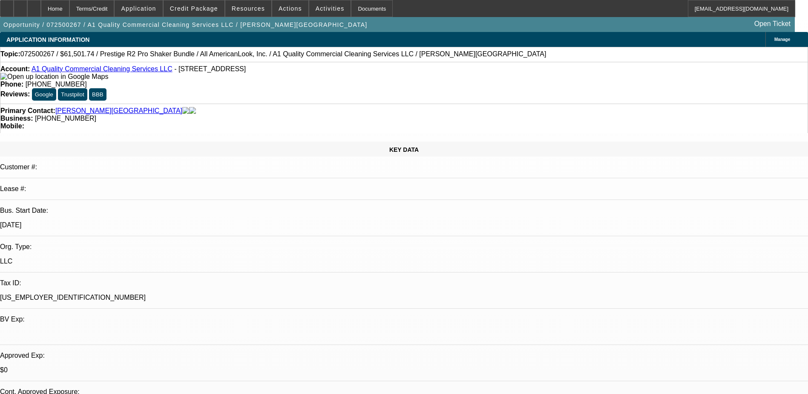
select select "1"
select select "6"
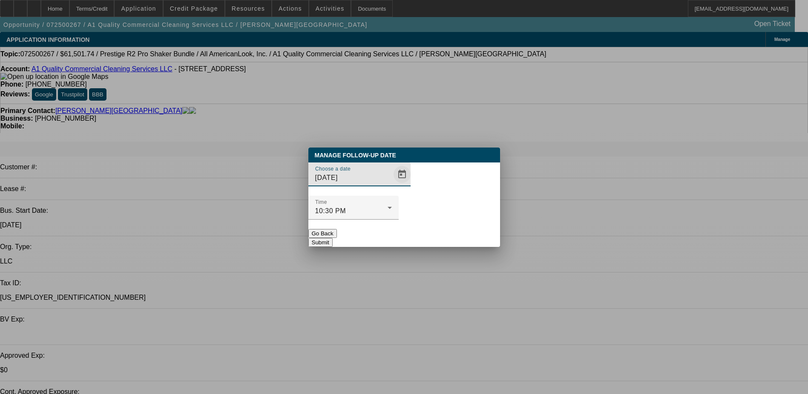
click at [392, 185] on span "Open calendar" at bounding box center [402, 174] width 20 height 20
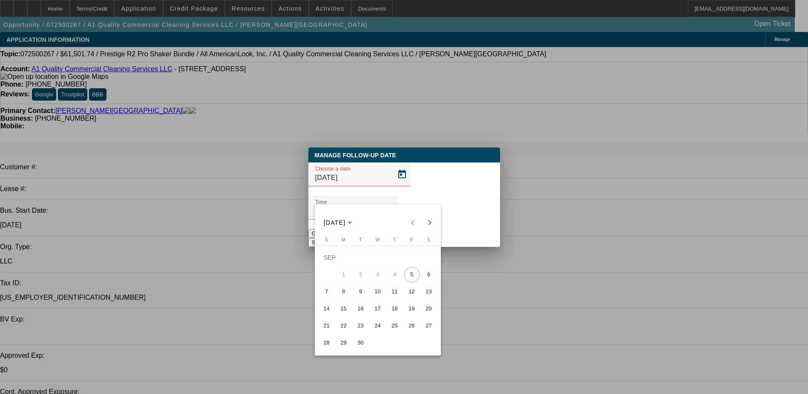
click at [339, 297] on span "8" at bounding box center [343, 291] width 15 height 15
type input "9/8/2025"
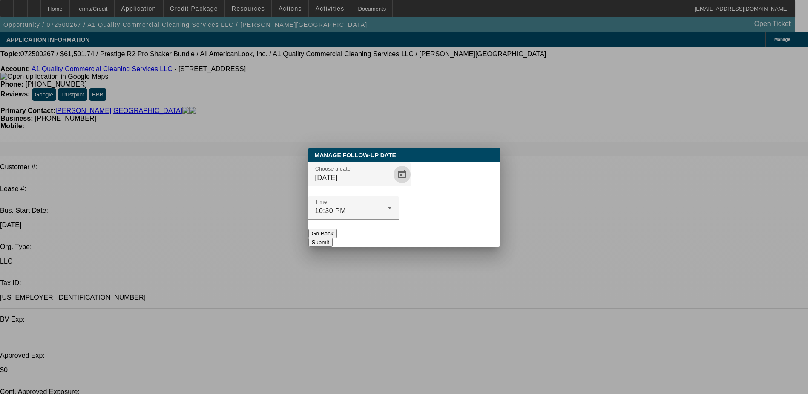
click at [333, 238] on button "Submit" at bounding box center [320, 242] width 24 height 9
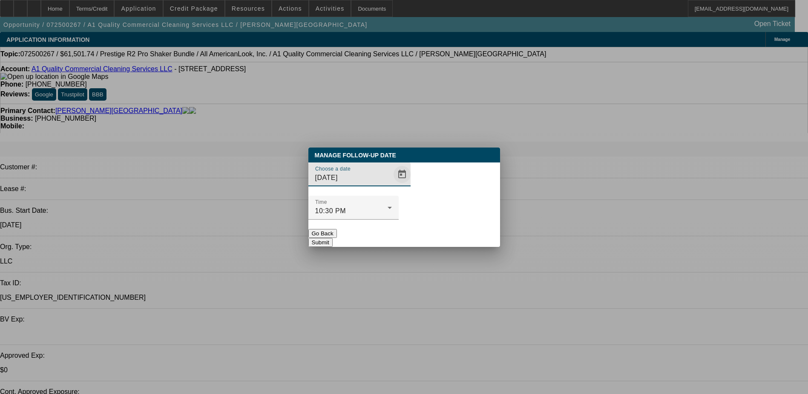
click at [392, 185] on span "Open calendar" at bounding box center [402, 174] width 20 height 20
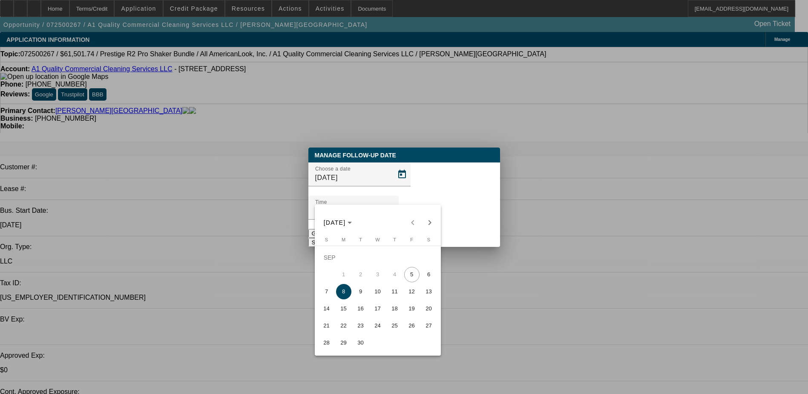
click at [412, 221] on div "SEP 2025 SEP 2025" at bounding box center [378, 222] width 122 height 17
click at [409, 278] on span "5" at bounding box center [411, 274] width 15 height 15
type input "9/5/2025"
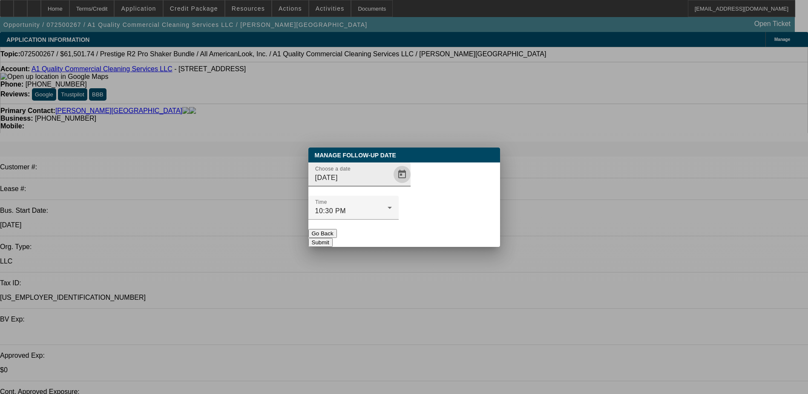
click at [392, 185] on span "Open calendar" at bounding box center [402, 174] width 20 height 20
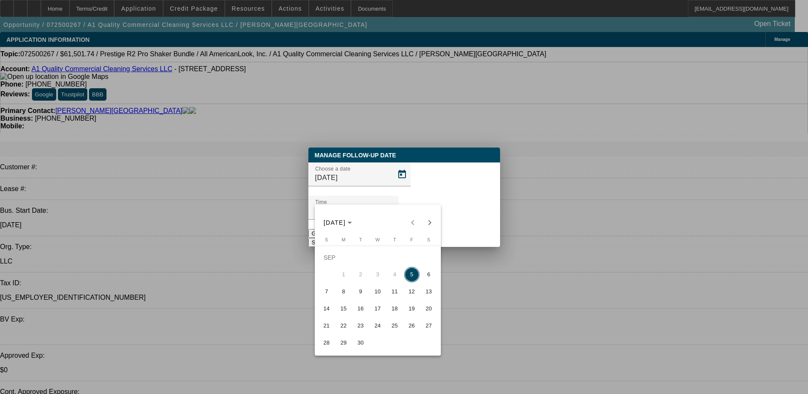
click at [414, 223] on div "SEP 2025 SEP 2025" at bounding box center [378, 222] width 122 height 17
drag, startPoint x: 414, startPoint y: 223, endPoint x: 361, endPoint y: 151, distance: 89.0
click at [361, 151] on div at bounding box center [404, 197] width 808 height 394
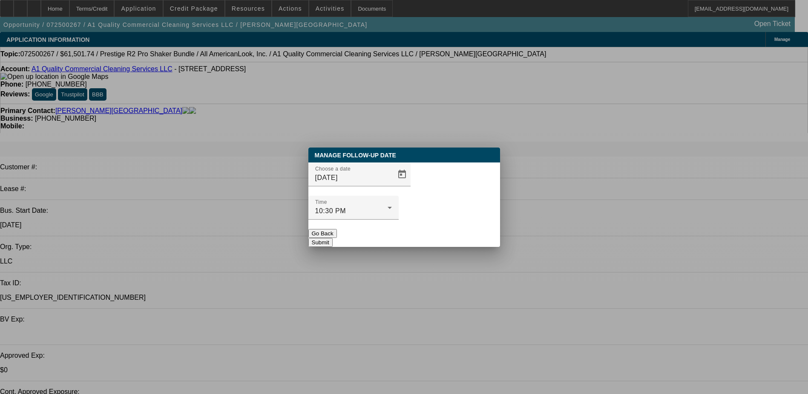
click at [337, 229] on button "Go Back" at bounding box center [322, 233] width 29 height 9
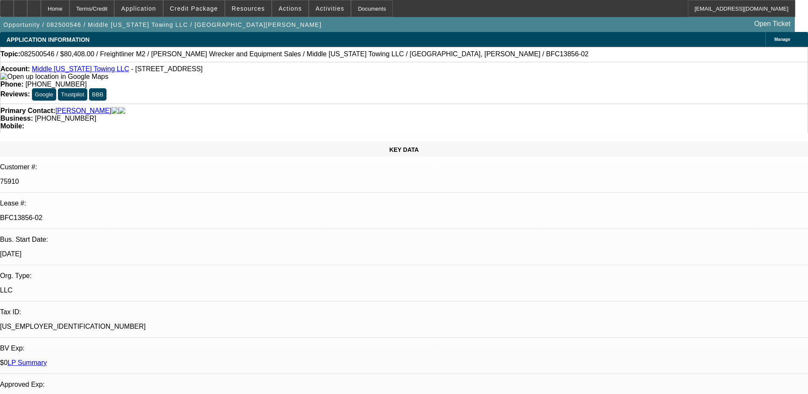
select select "0"
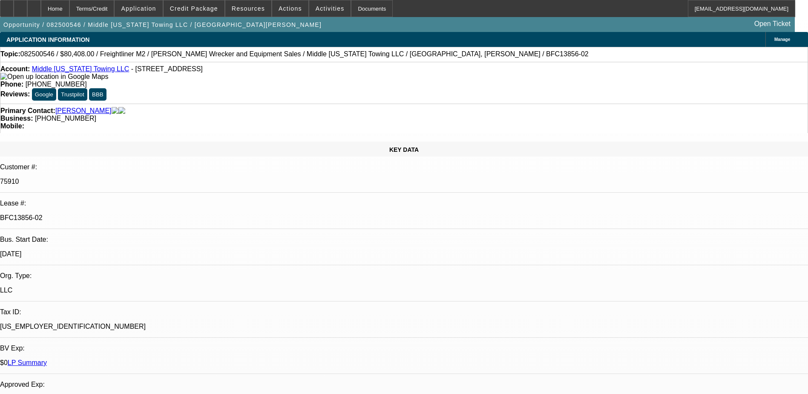
select select "0"
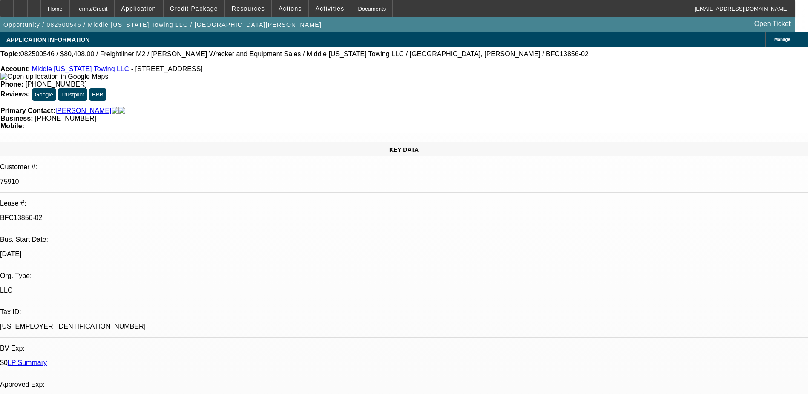
select select "0"
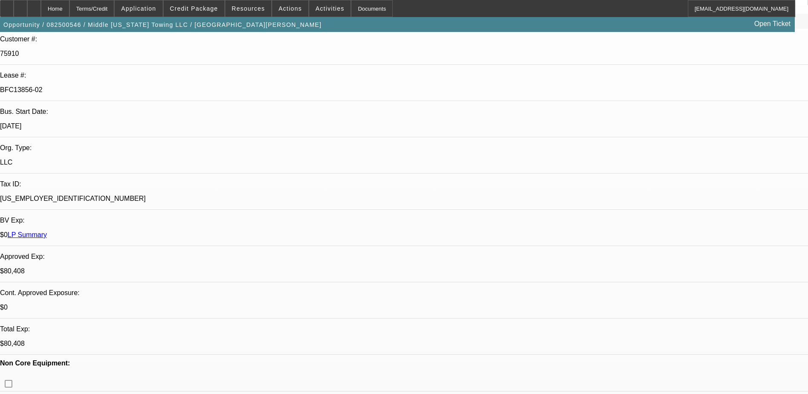
select select "1"
select select "2"
select select "6"
select select "1"
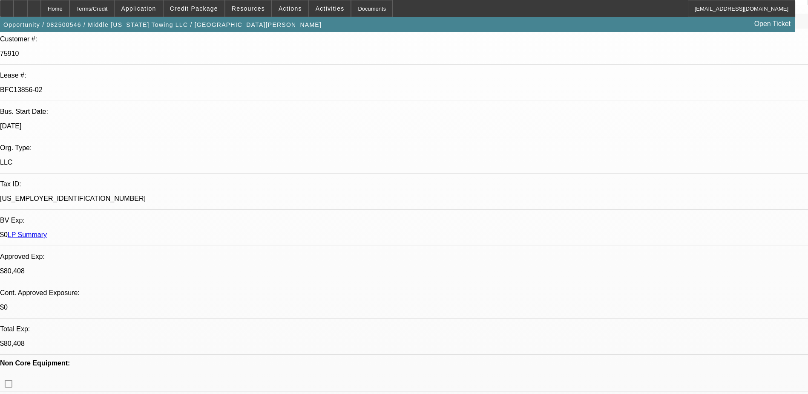
select select "6"
select select "1"
select select "2"
select select "6"
select select "1"
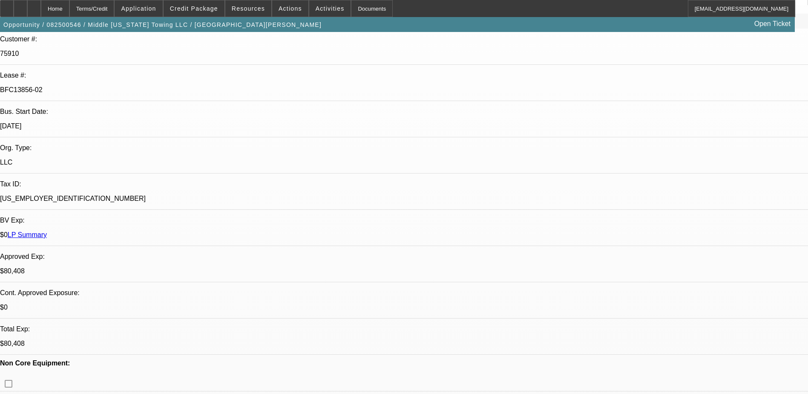
select select "2"
select select "6"
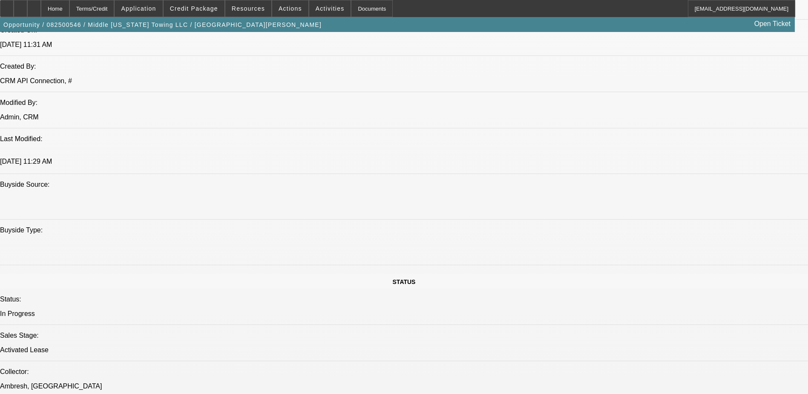
scroll to position [682, 0]
